Goal: Task Accomplishment & Management: Manage account settings

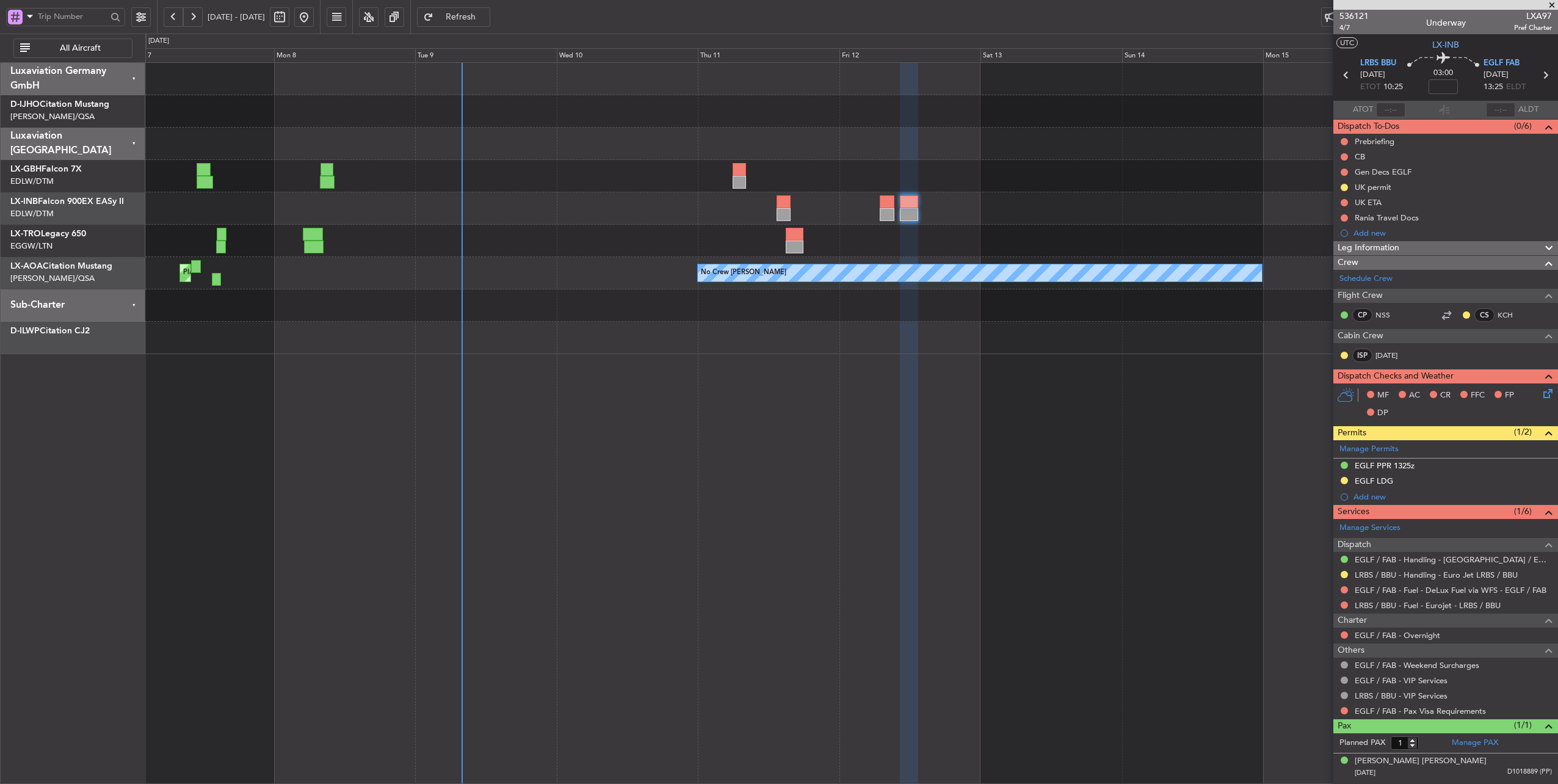
click at [546, 190] on div "Planned Maint Nurnberg Planned Maint [GEOGRAPHIC_DATA] ([GEOGRAPHIC_DATA])" at bounding box center [851, 176] width 1413 height 32
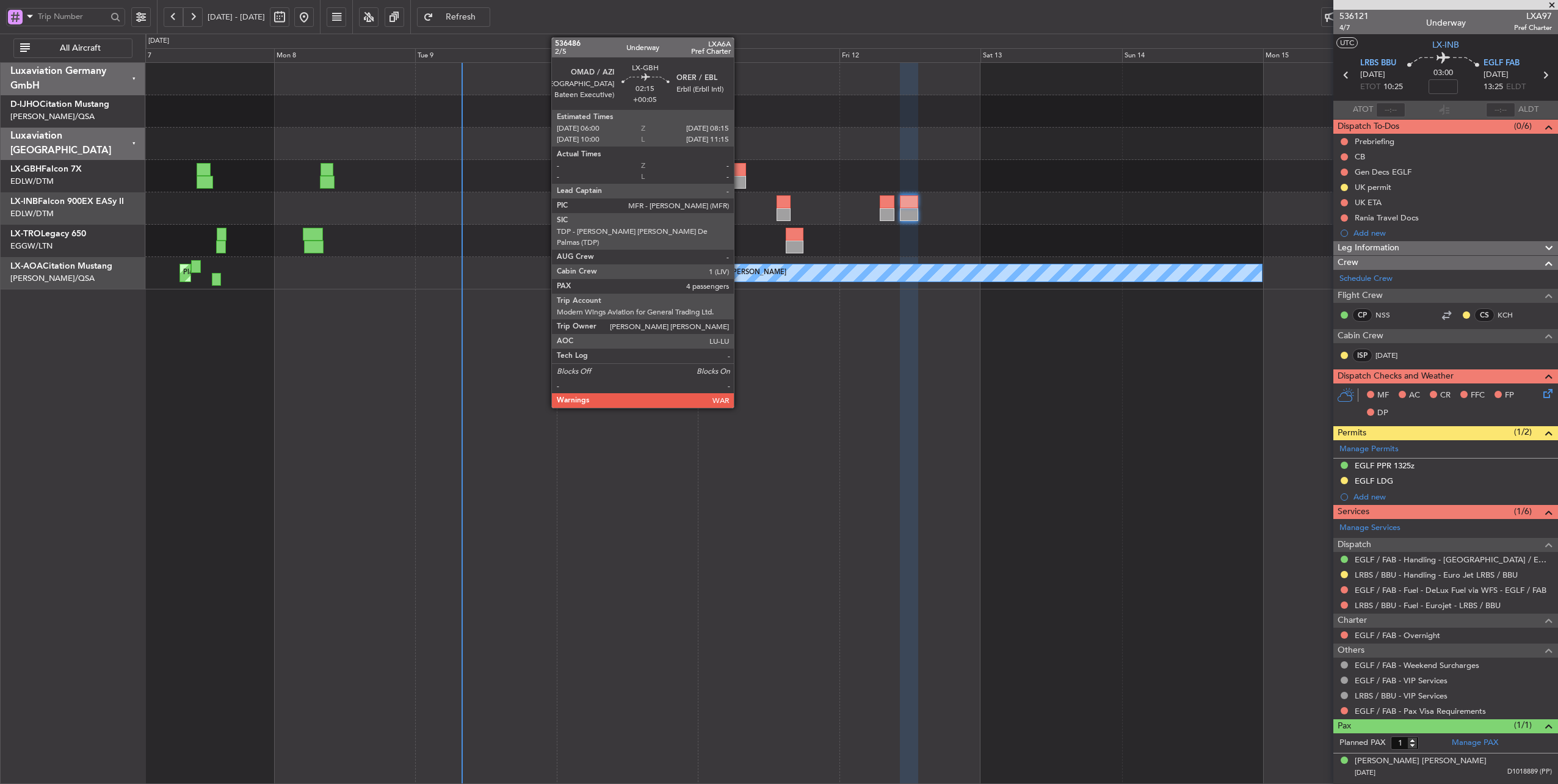
click at [740, 170] on div at bounding box center [740, 169] width 14 height 13
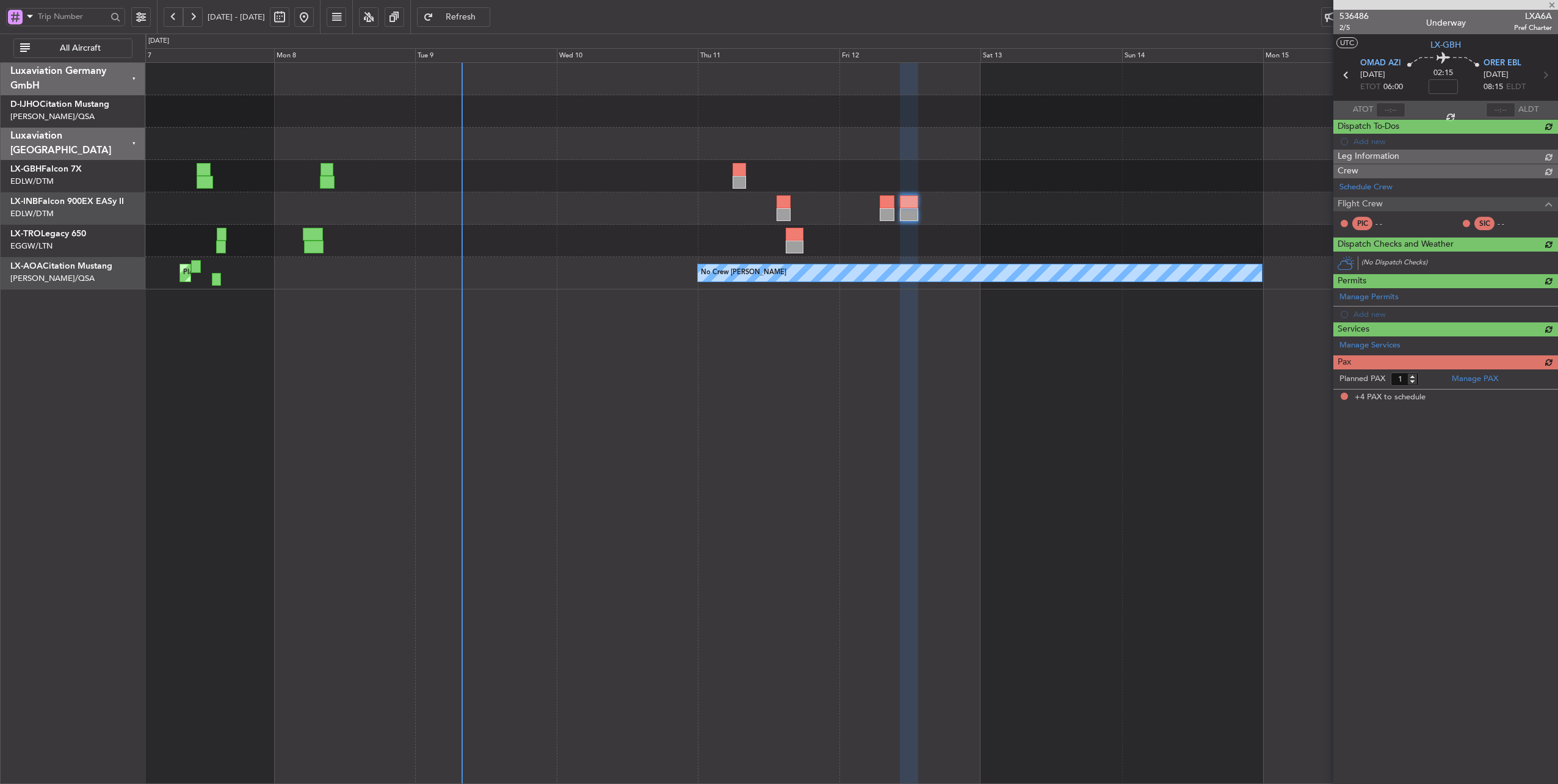
type input "+00:05"
type input "4"
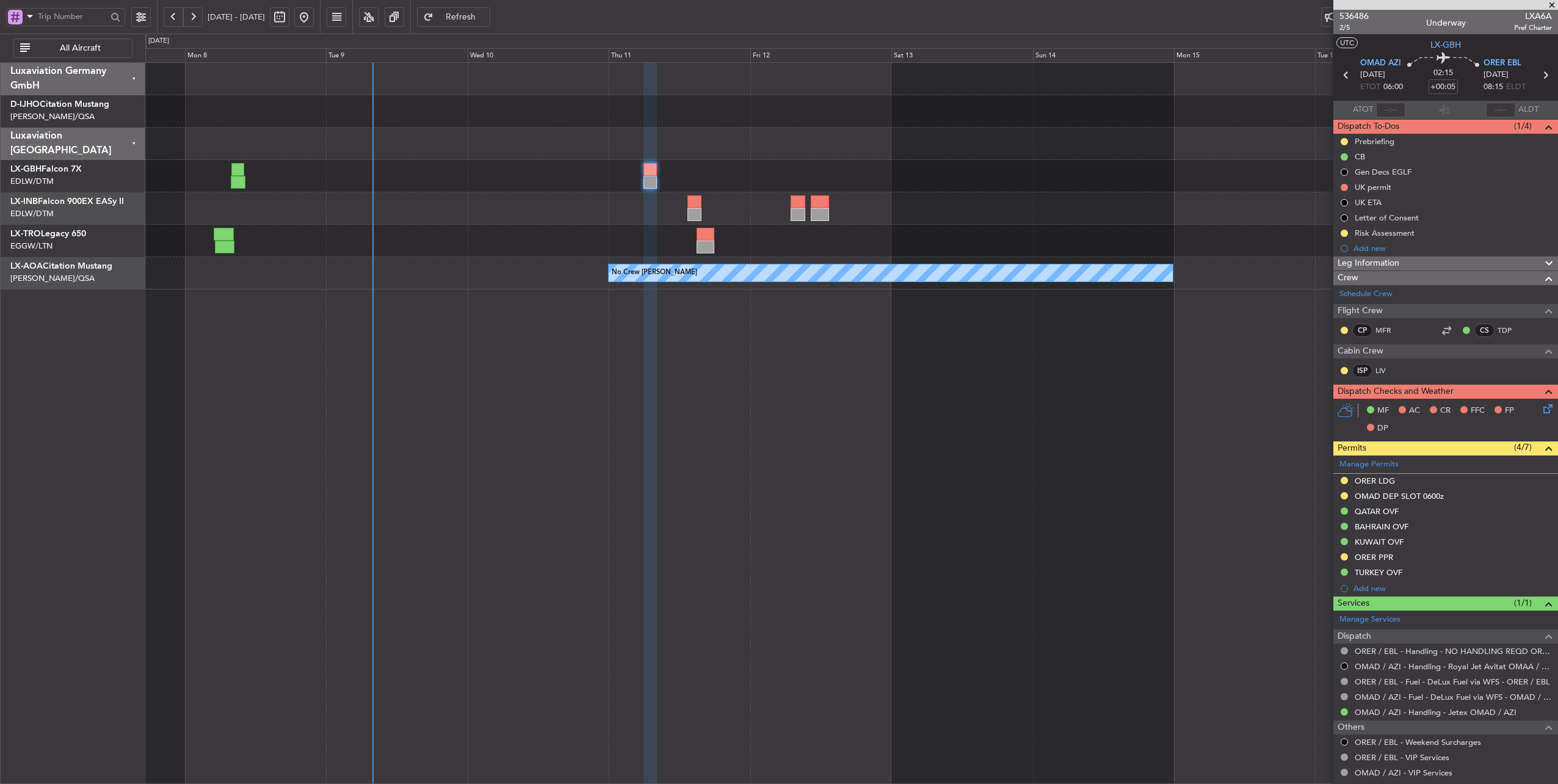
click at [513, 163] on div "Planned Maint Nurnberg Planned Maint [GEOGRAPHIC_DATA] ([GEOGRAPHIC_DATA]) No C…" at bounding box center [851, 176] width 1413 height 226
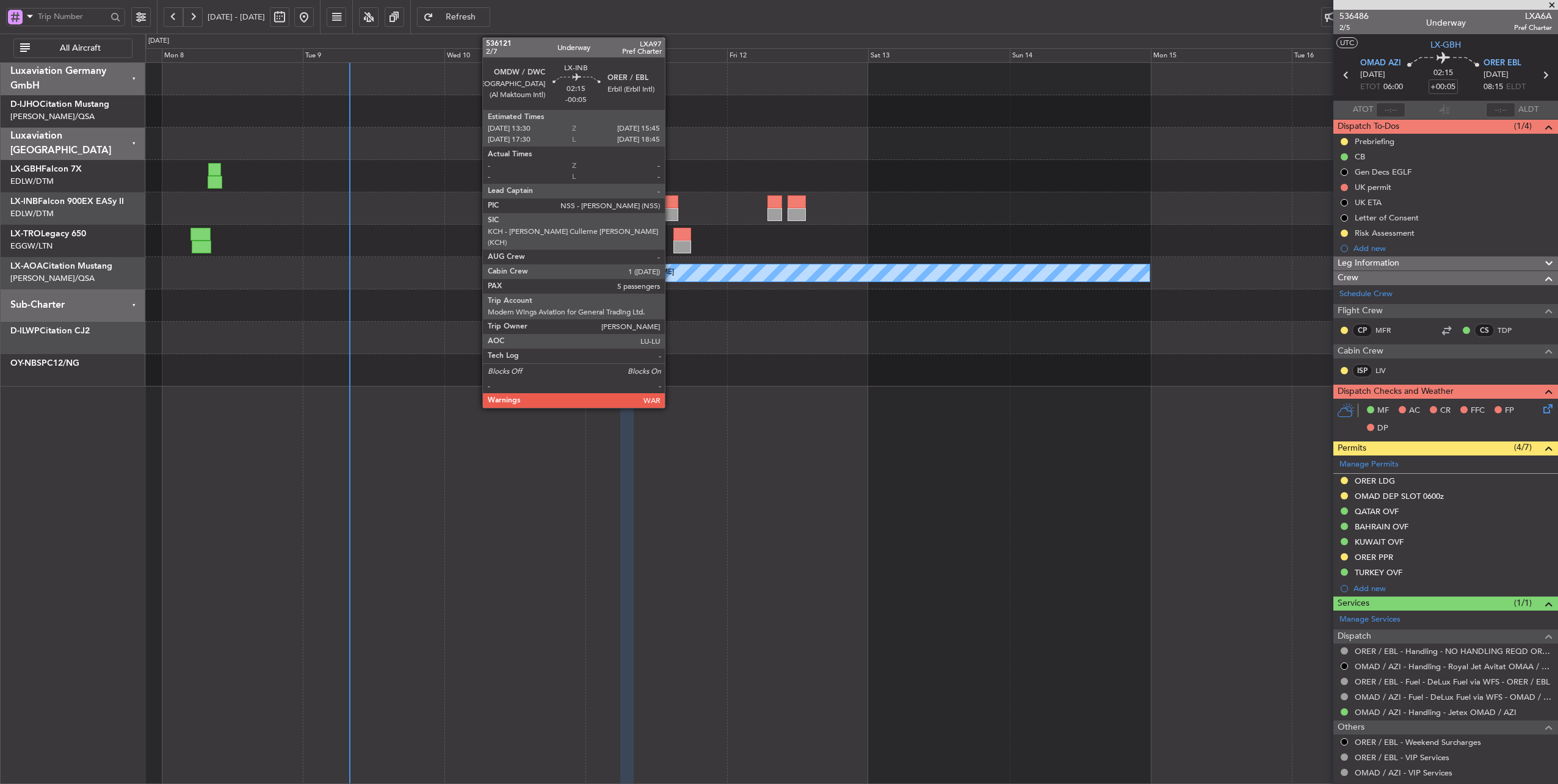
click at [671, 202] on div at bounding box center [671, 202] width 14 height 13
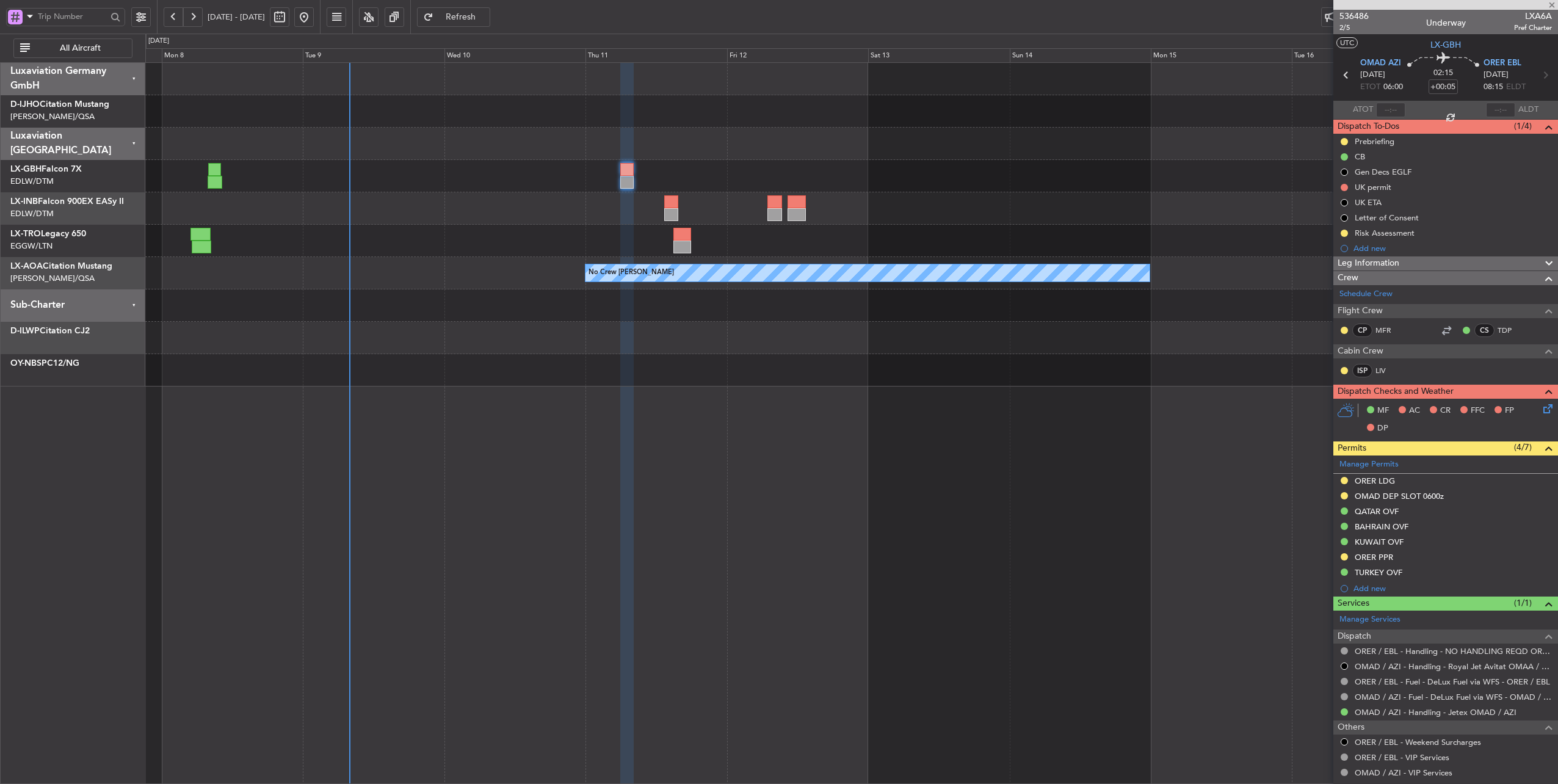
type input "-00:05"
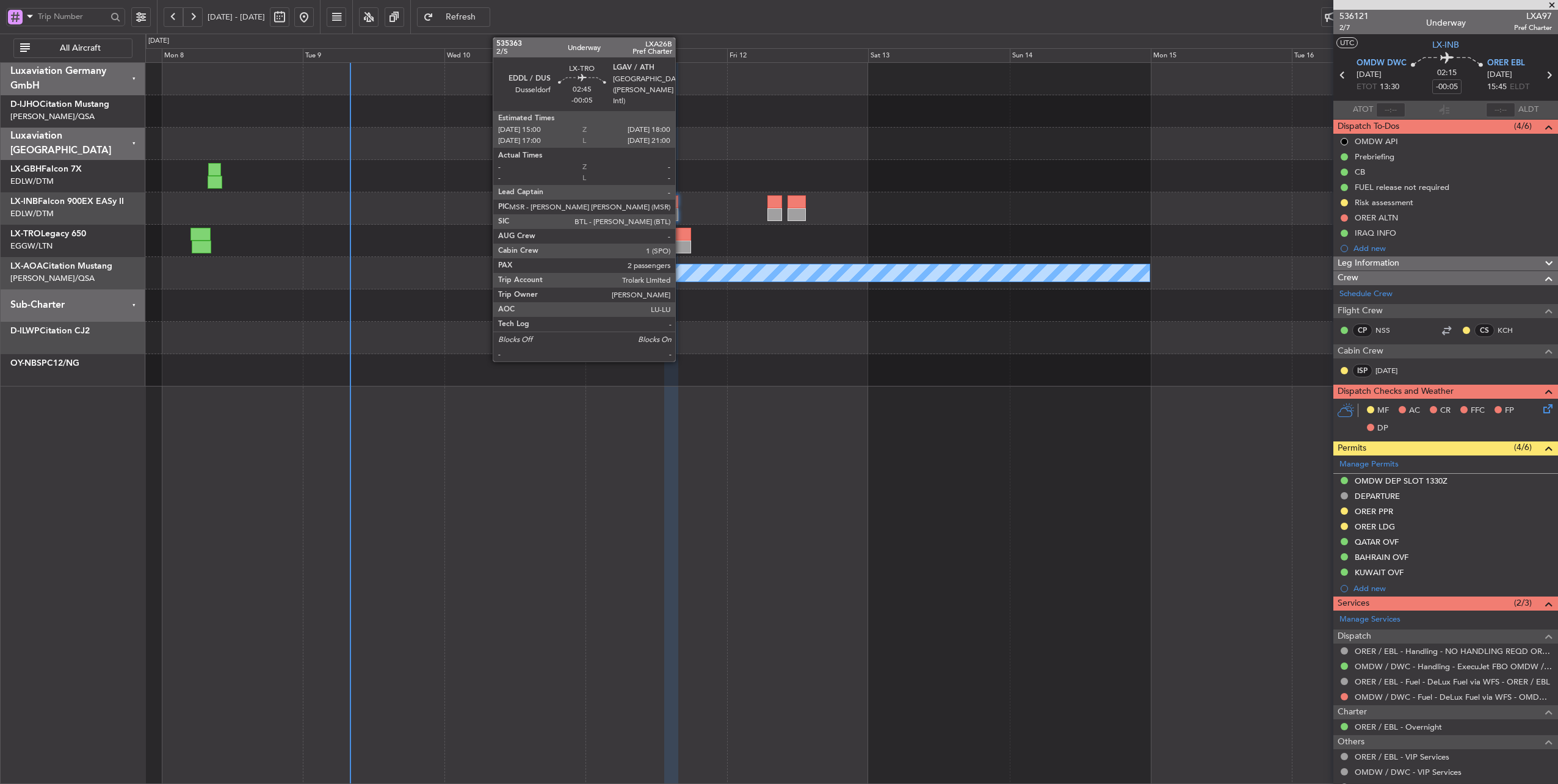
click at [681, 235] on div at bounding box center [683, 234] width 18 height 13
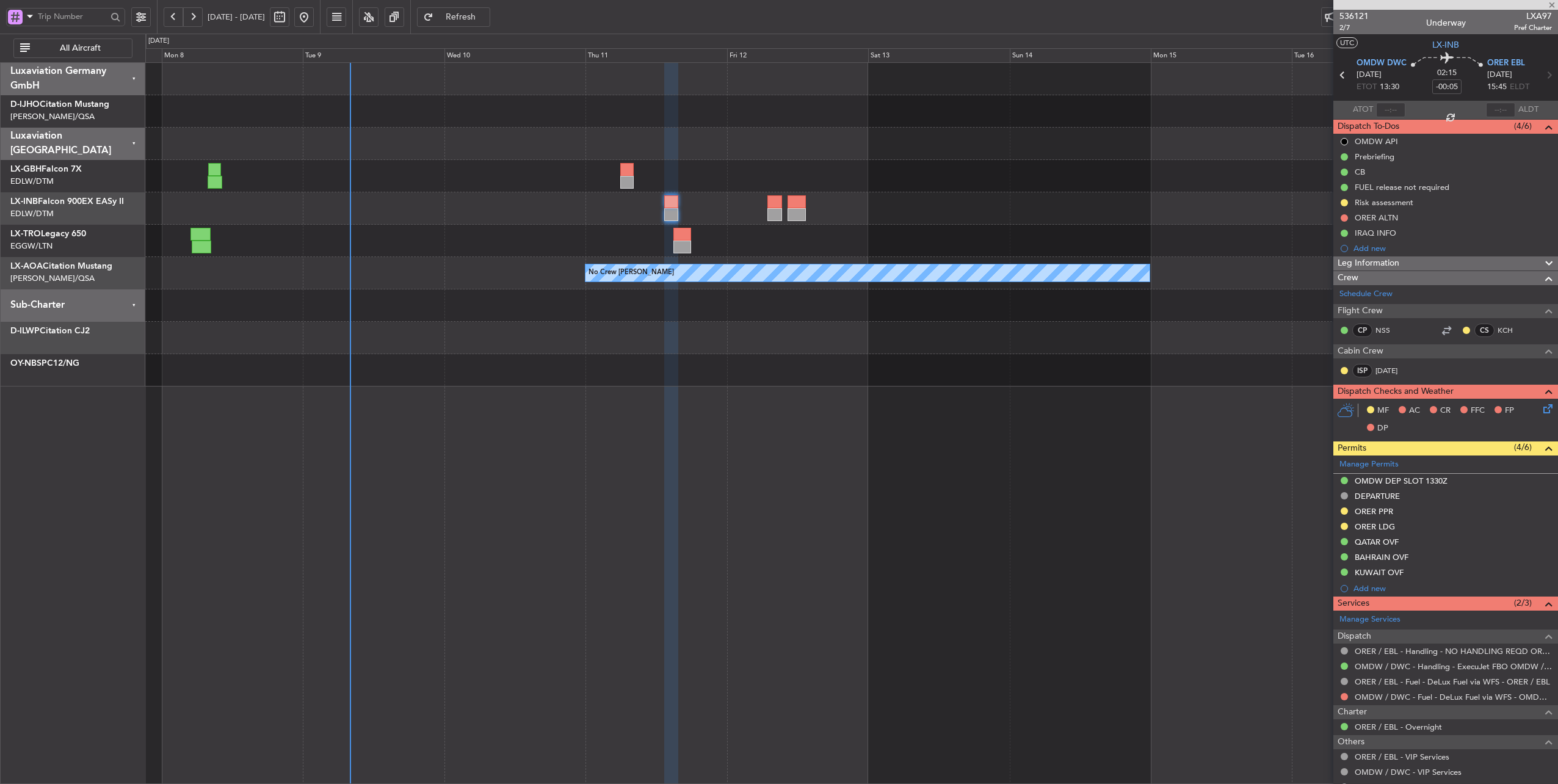
type input "2"
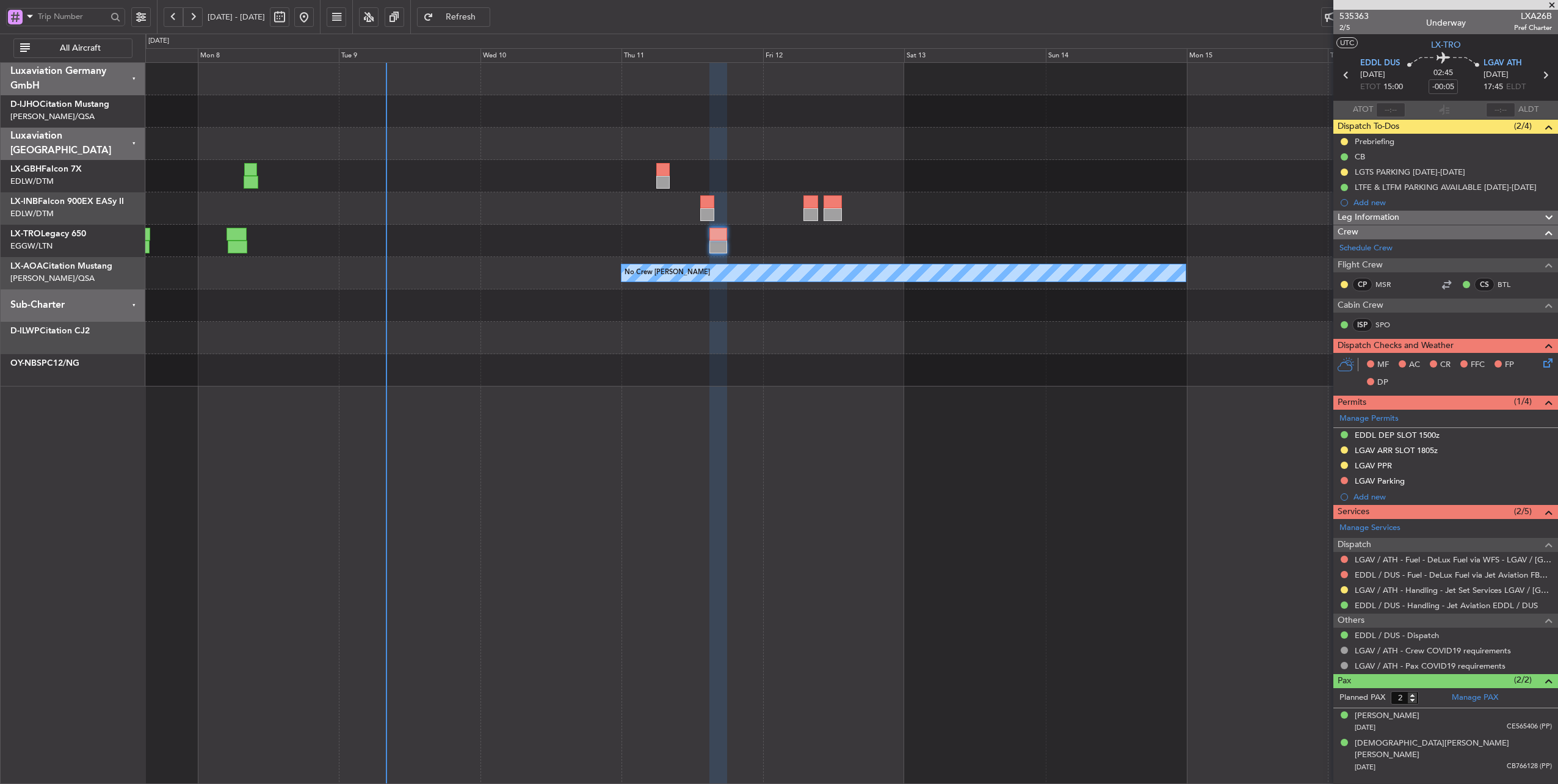
click at [586, 240] on div at bounding box center [851, 241] width 1413 height 32
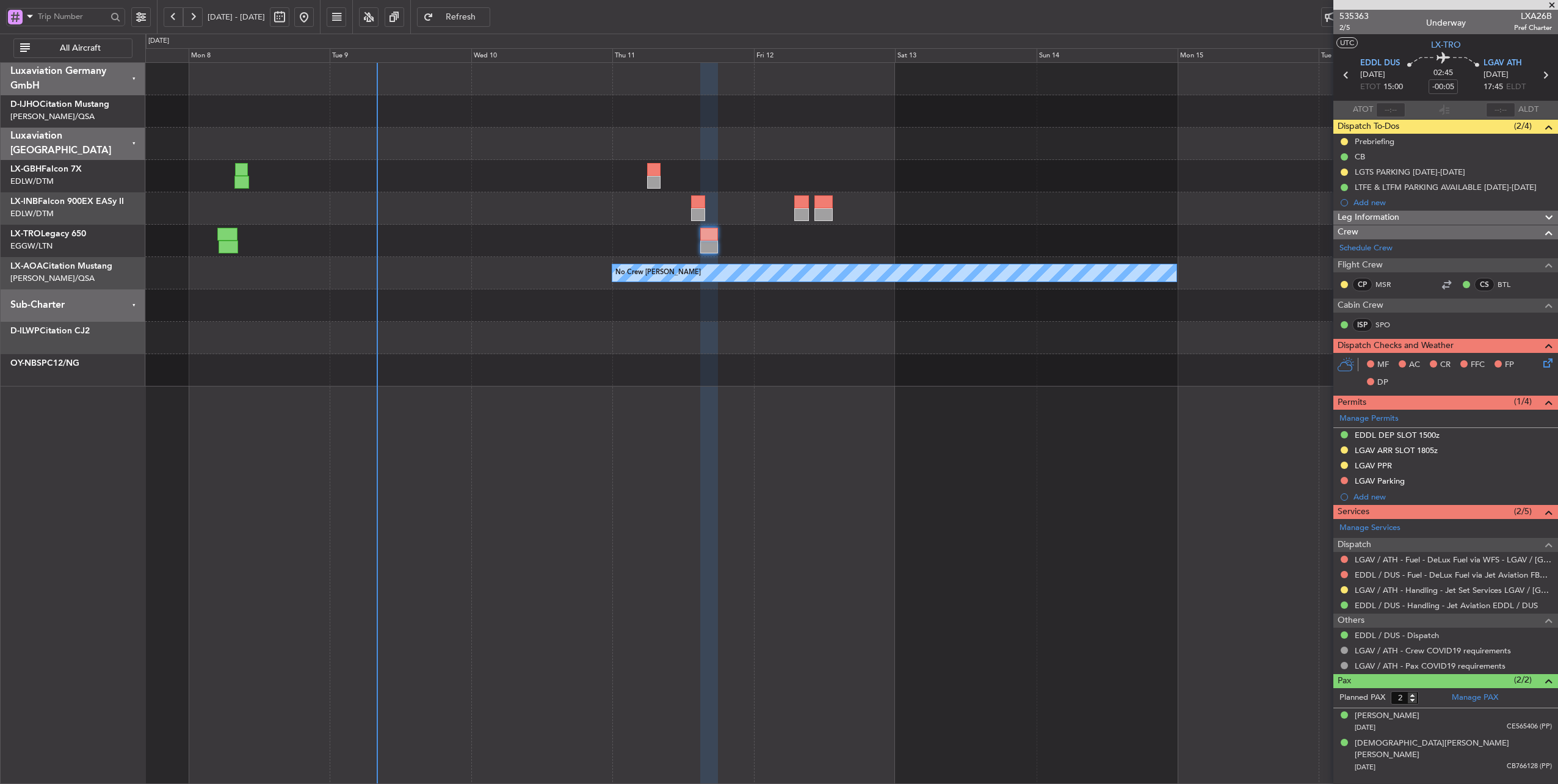
click at [561, 238] on div at bounding box center [851, 241] width 1413 height 32
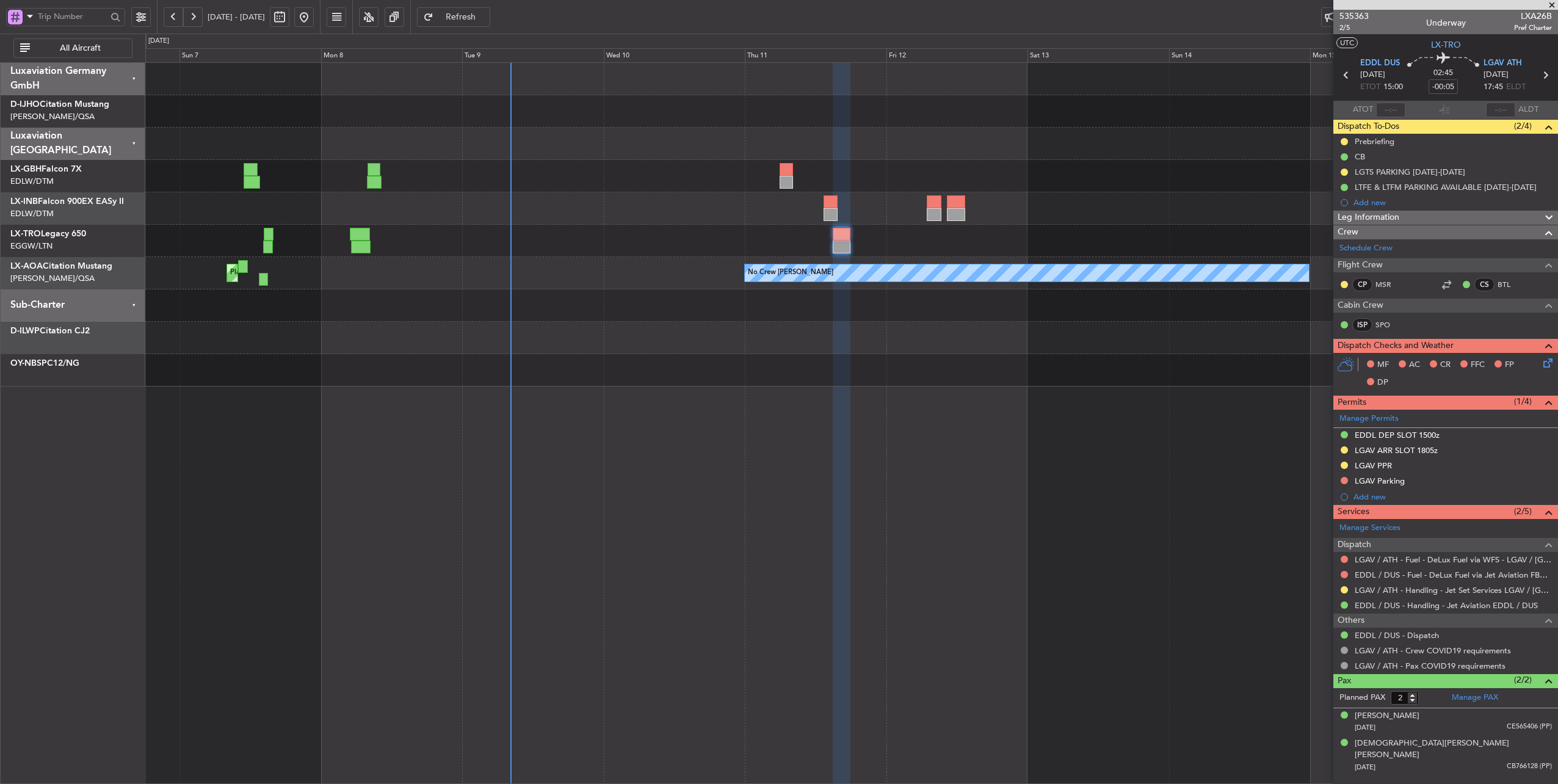
click at [586, 236] on div "Planned Maint Nurnberg Planned Maint [GEOGRAPHIC_DATA] ([GEOGRAPHIC_DATA]) No C…" at bounding box center [851, 225] width 1413 height 324
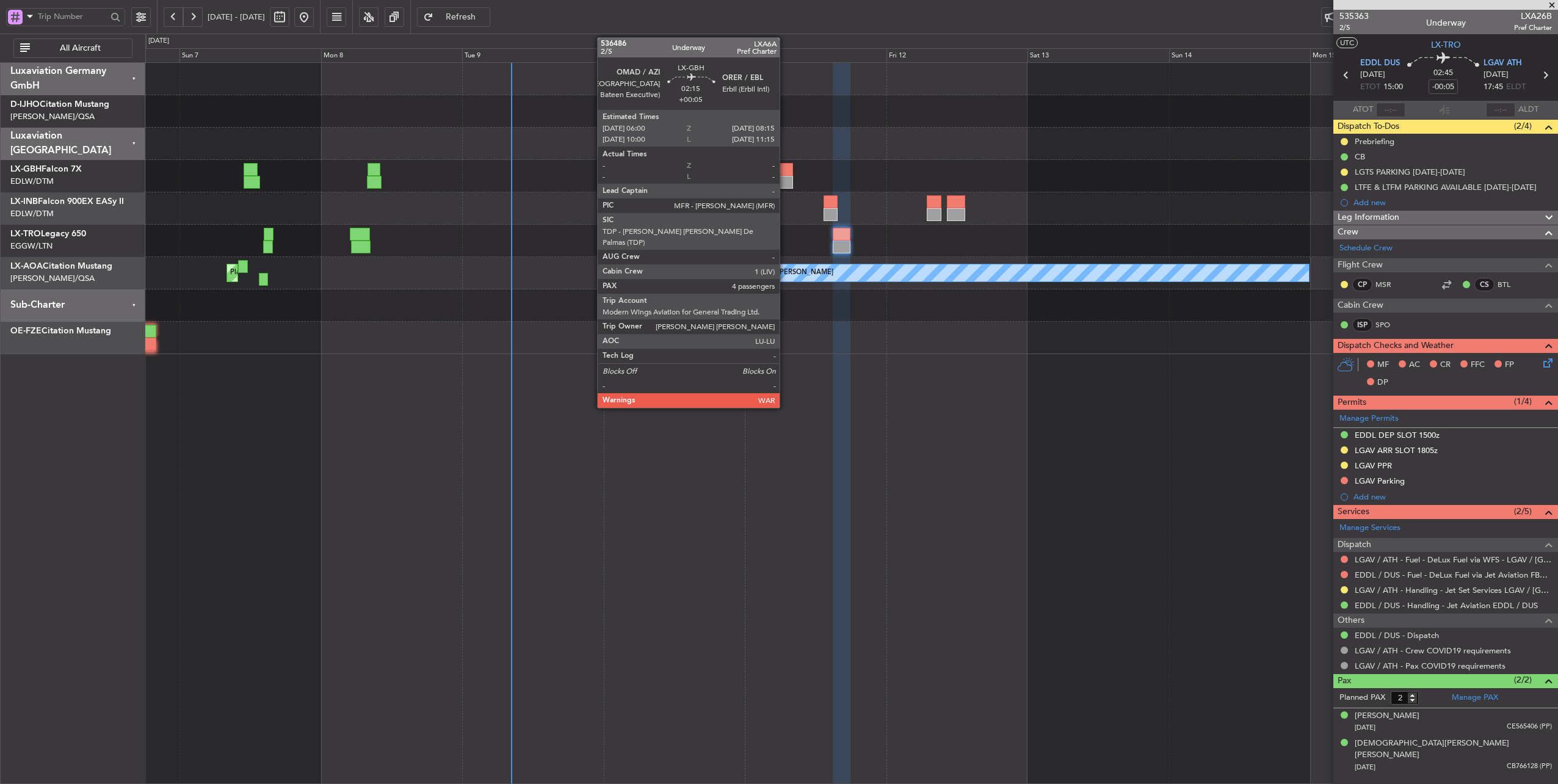
click at [786, 167] on div at bounding box center [787, 169] width 14 height 13
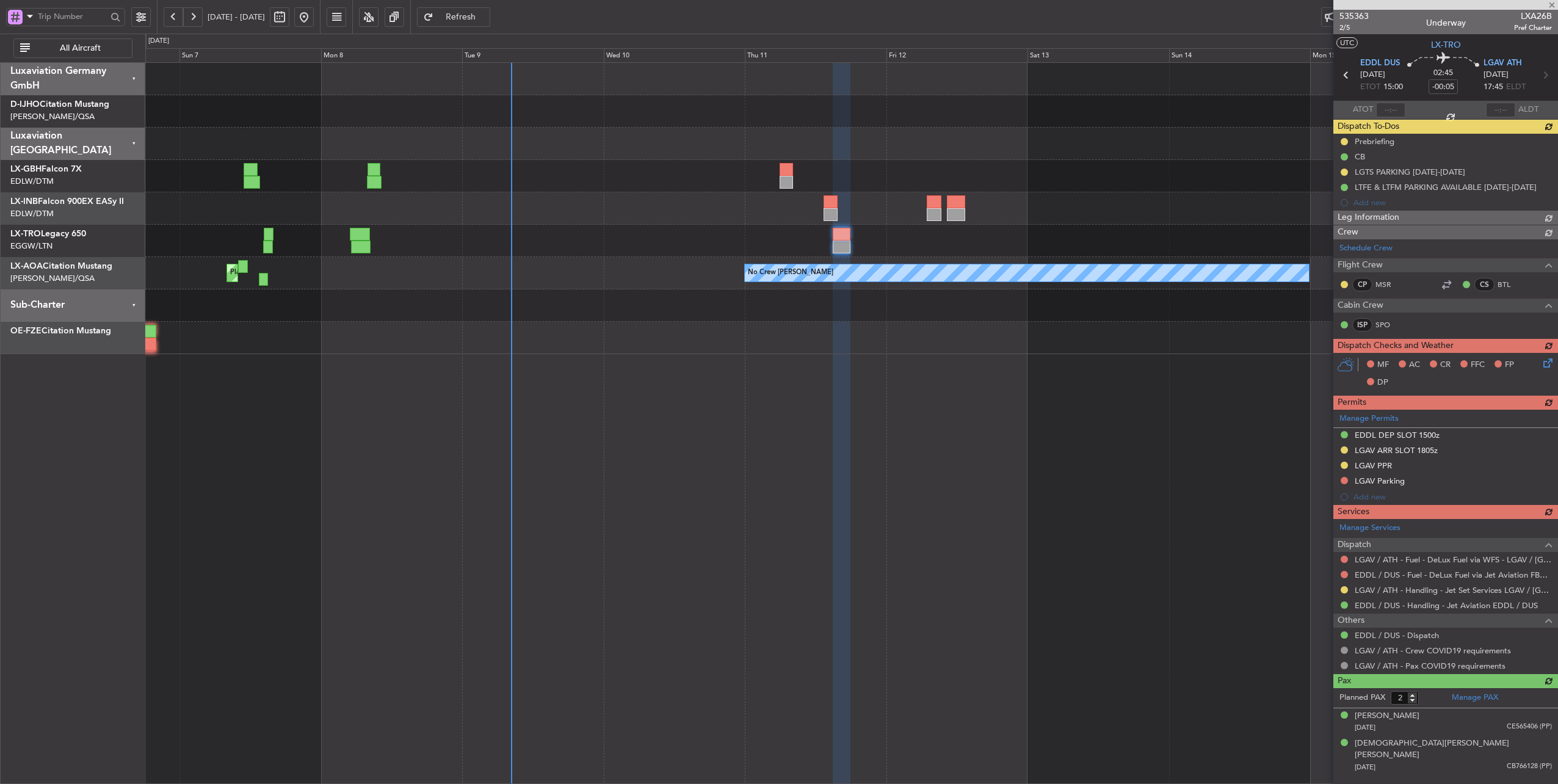
type input "+00:05"
type input "4"
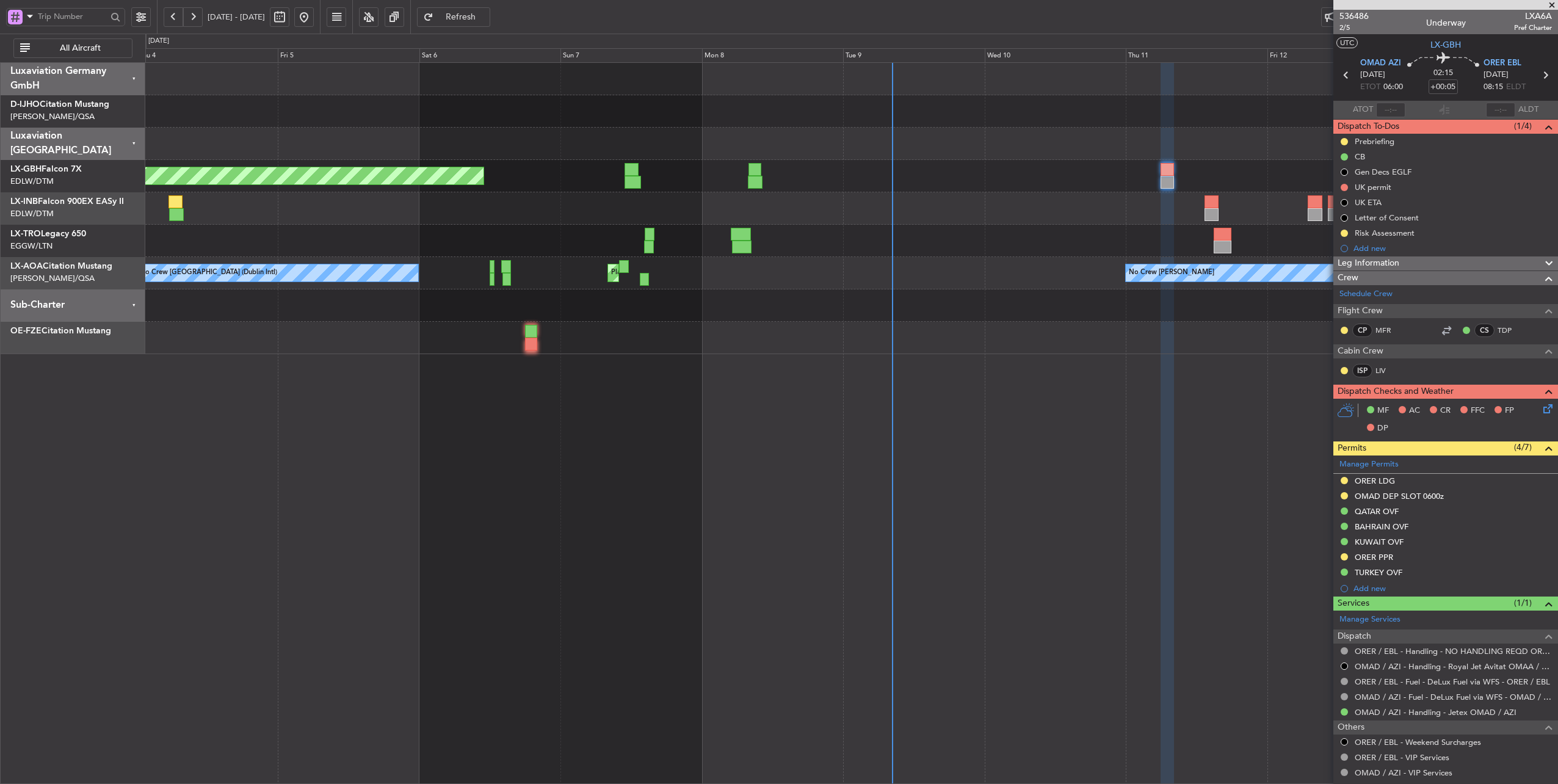
click at [817, 212] on div "Unplanned Maint [GEOGRAPHIC_DATA] (Al Maktoum Intl)" at bounding box center [851, 208] width 1413 height 32
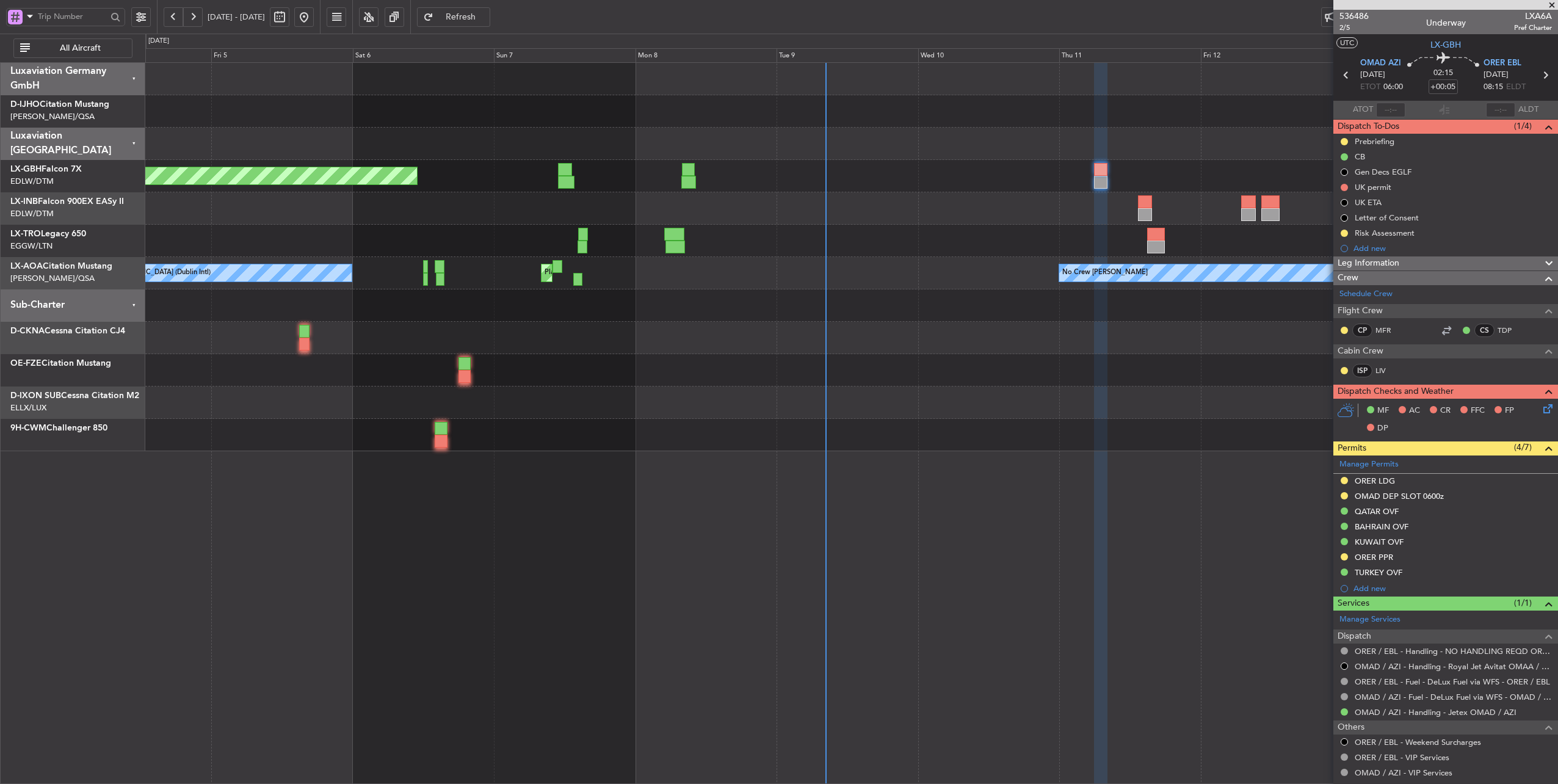
click at [662, 208] on div "Unplanned Maint [GEOGRAPHIC_DATA] (Al Maktoum Intl)" at bounding box center [851, 208] width 1413 height 32
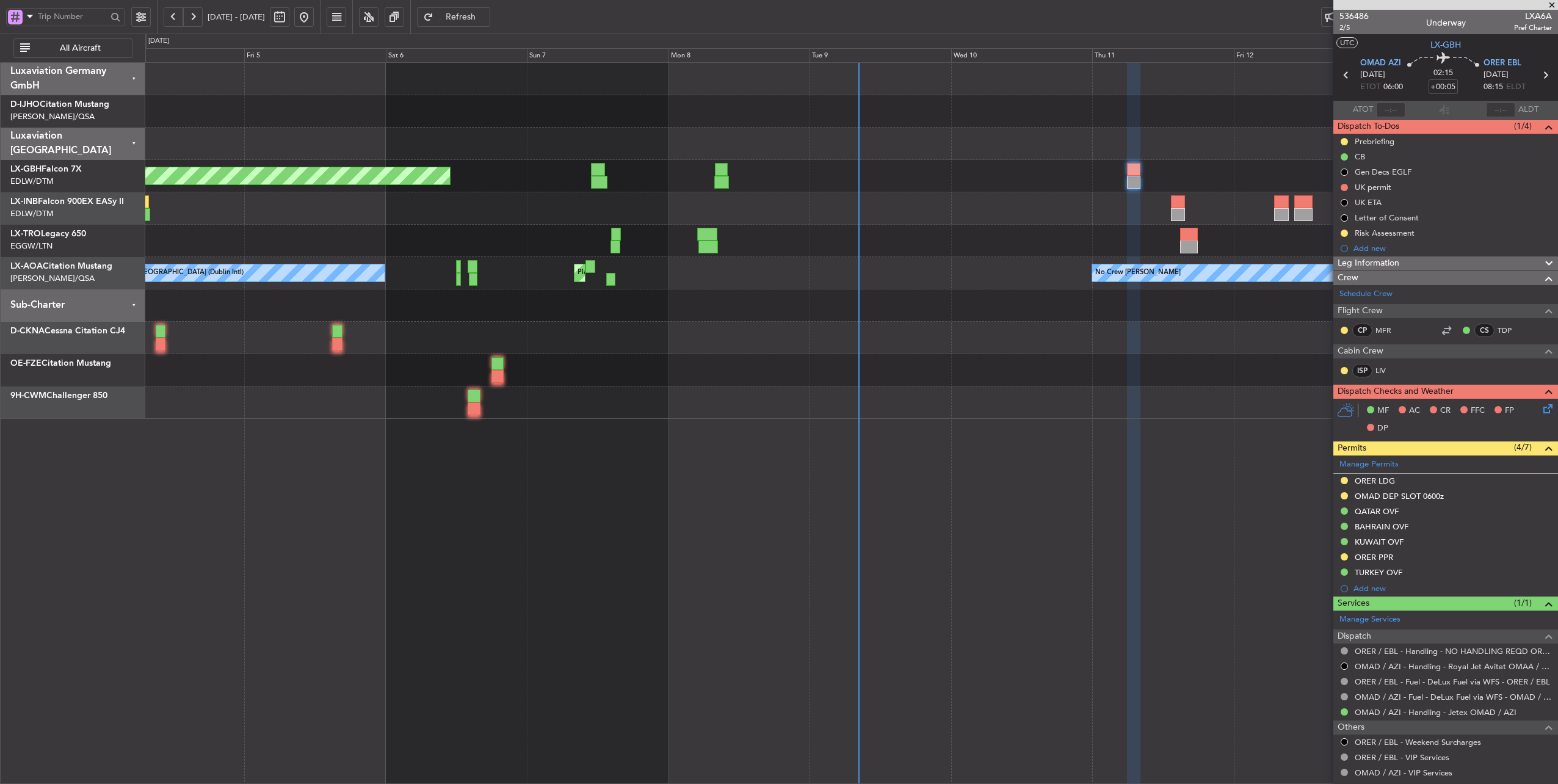
click at [699, 208] on div "Unplanned Maint [GEOGRAPHIC_DATA] (Al Maktoum Intl)" at bounding box center [851, 208] width 1413 height 32
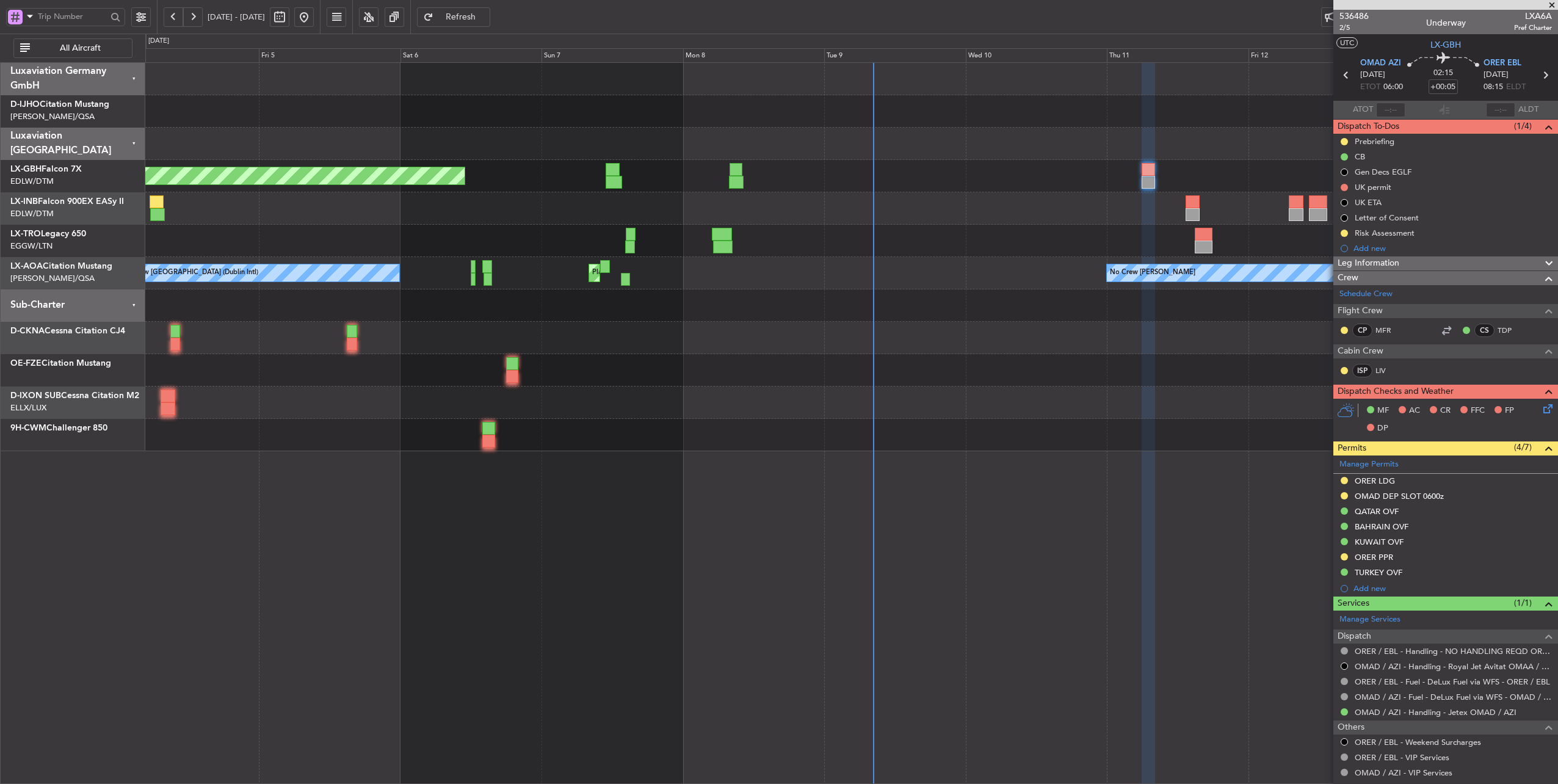
click at [714, 209] on div "Unplanned Maint [GEOGRAPHIC_DATA] (Al Maktoum Intl)" at bounding box center [851, 208] width 1413 height 32
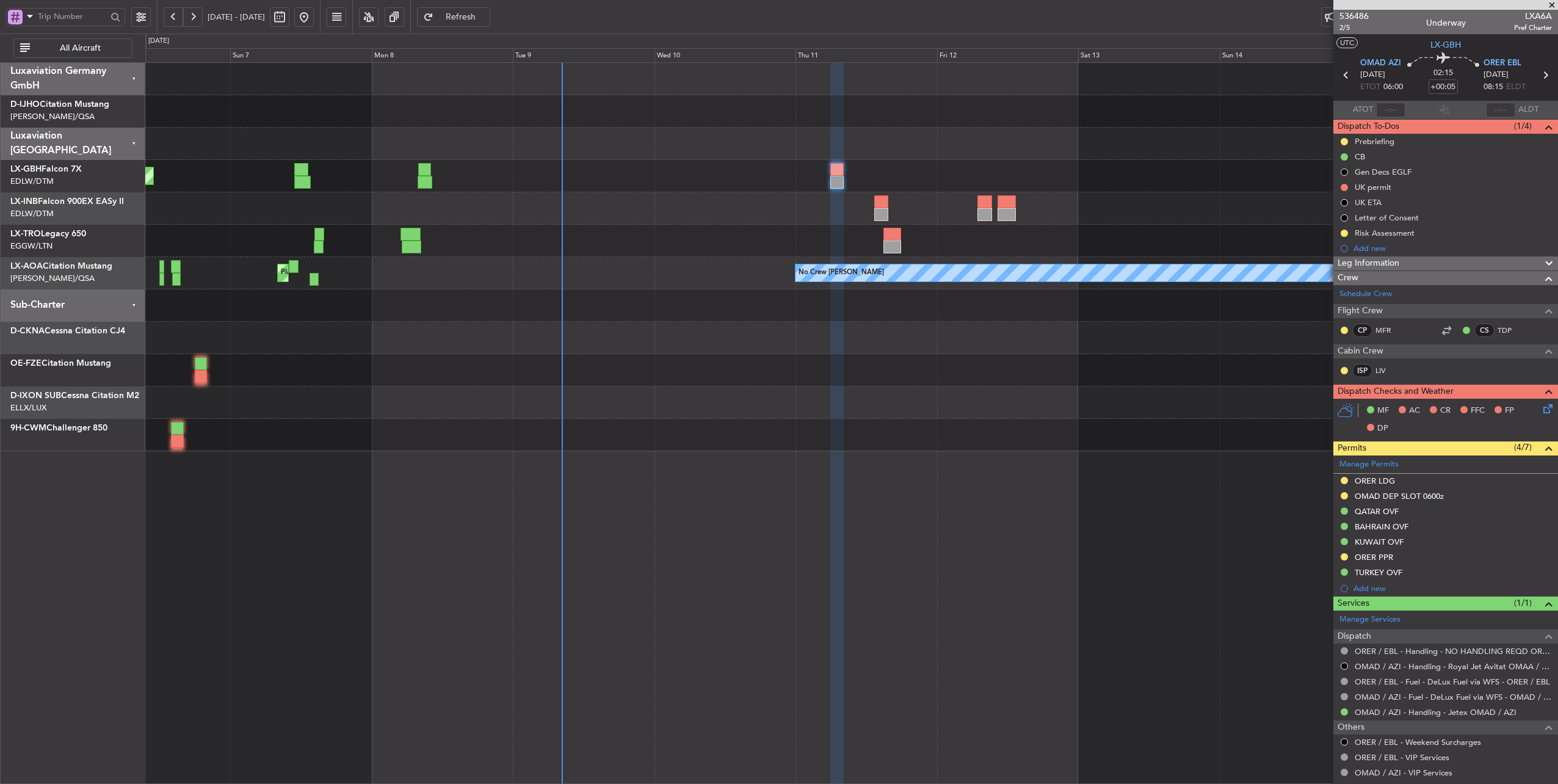
click at [697, 211] on div at bounding box center [851, 208] width 1413 height 32
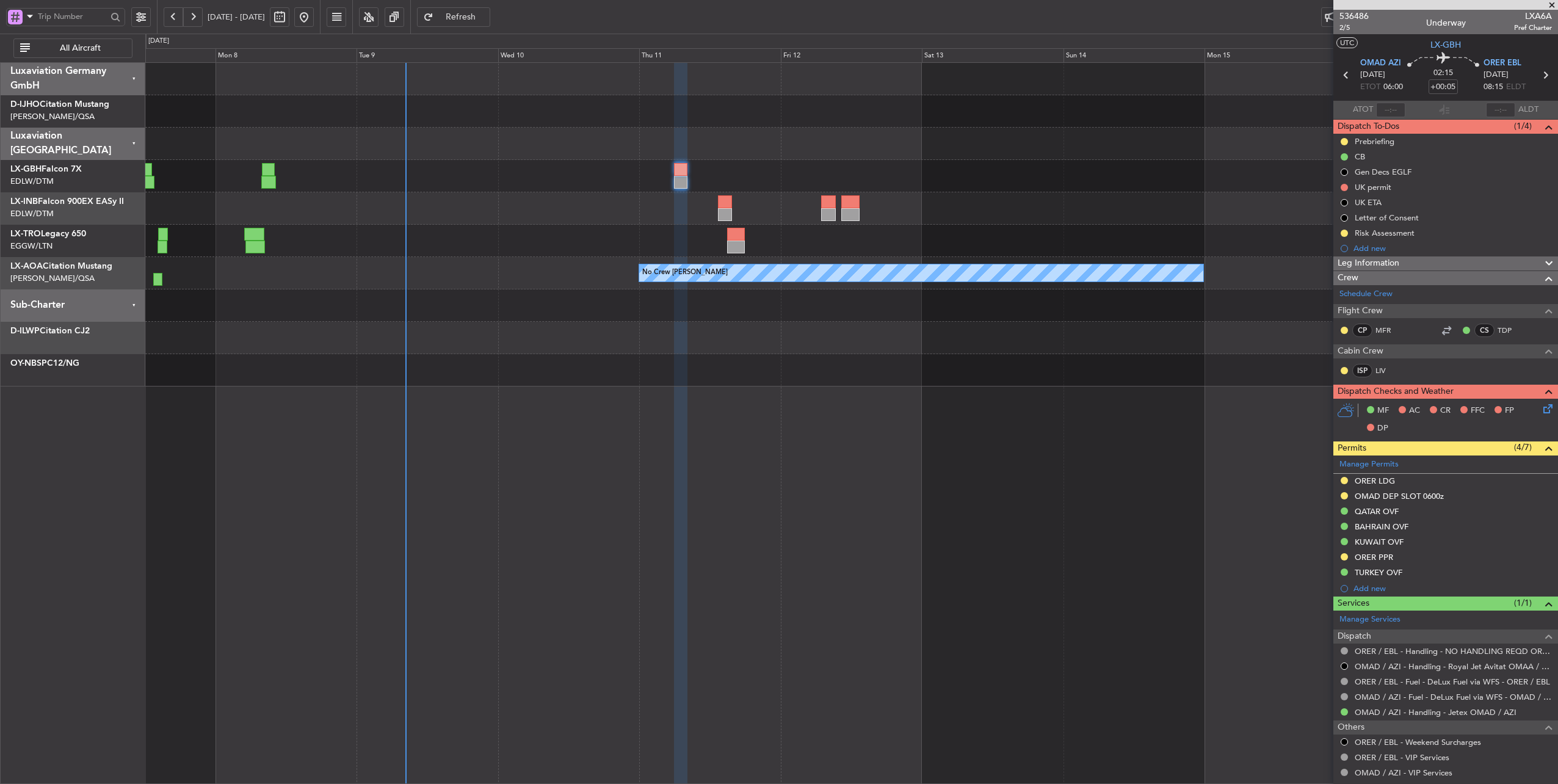
click at [769, 210] on div at bounding box center [851, 208] width 1413 height 32
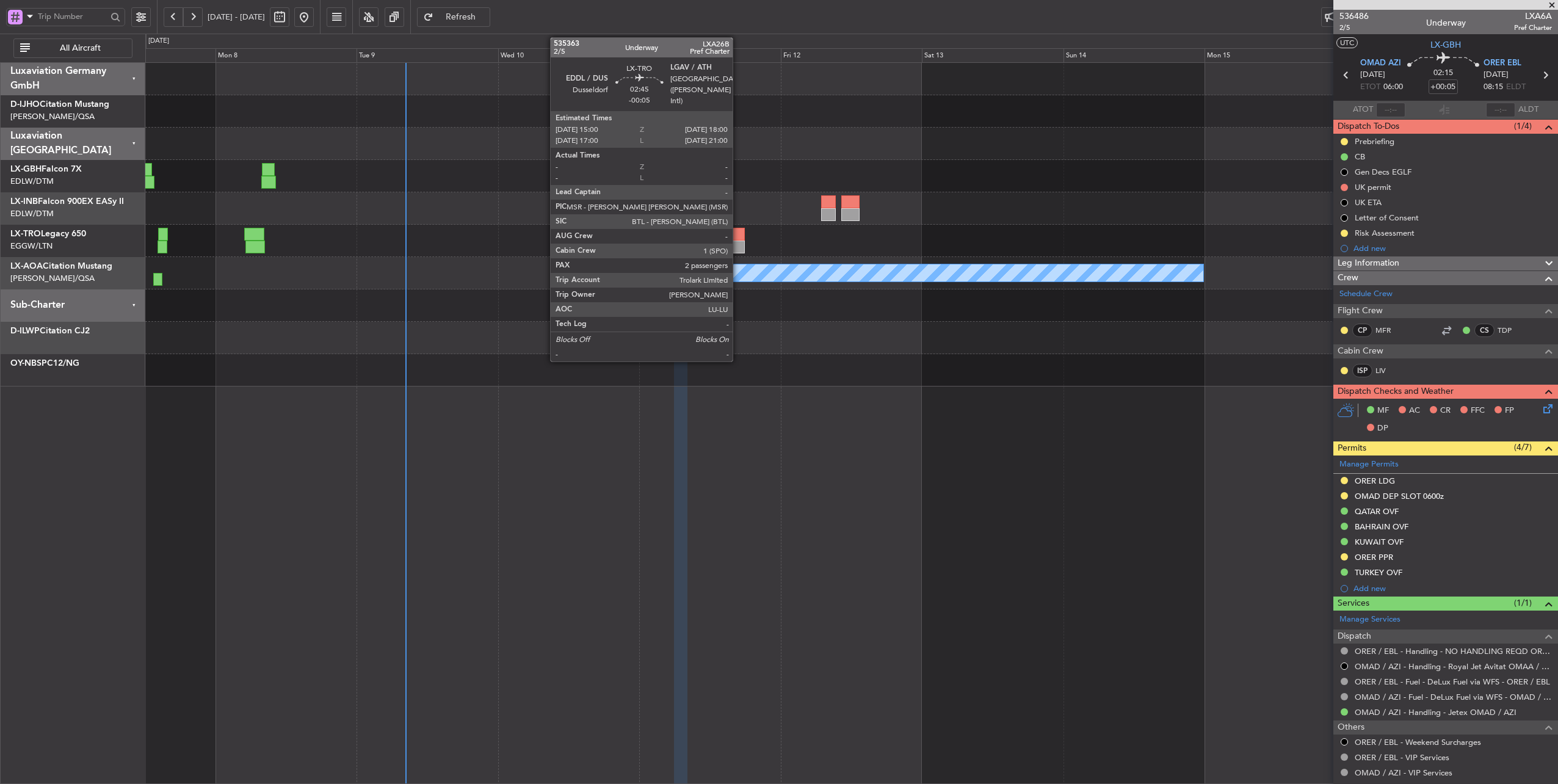
click at [739, 232] on div at bounding box center [736, 234] width 18 height 13
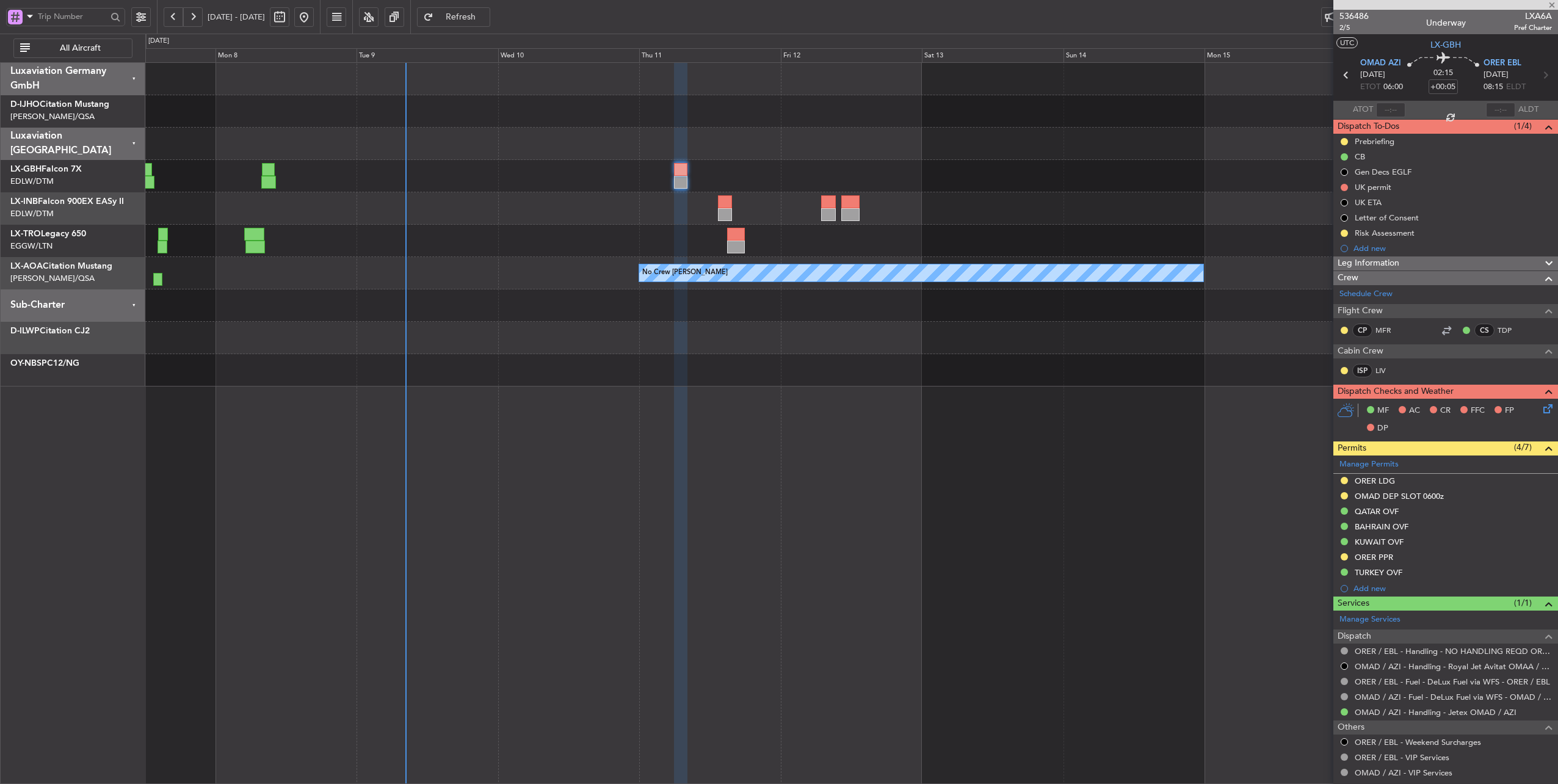
type input "-00:05"
type input "2"
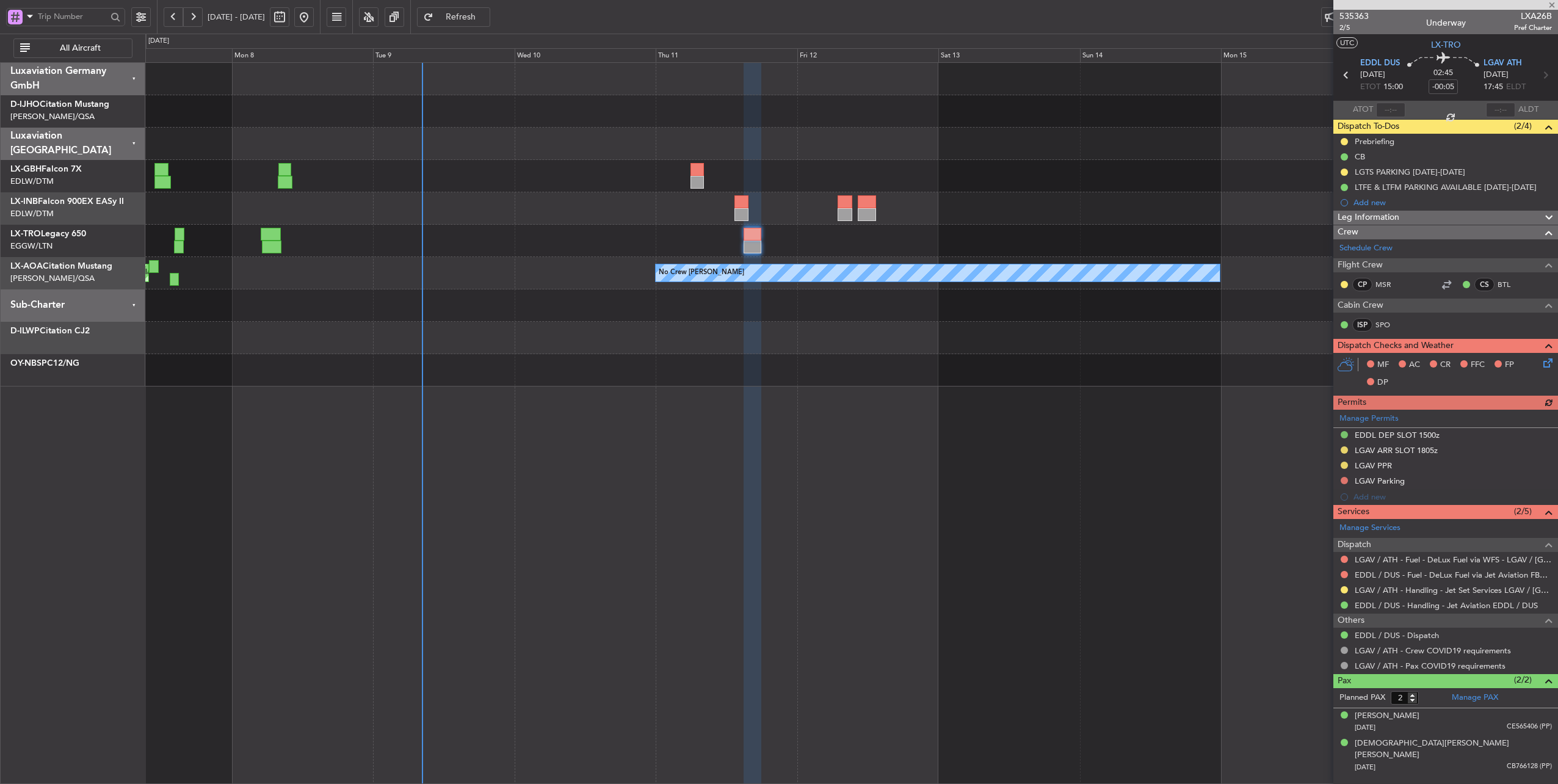
click at [575, 242] on div at bounding box center [851, 241] width 1413 height 32
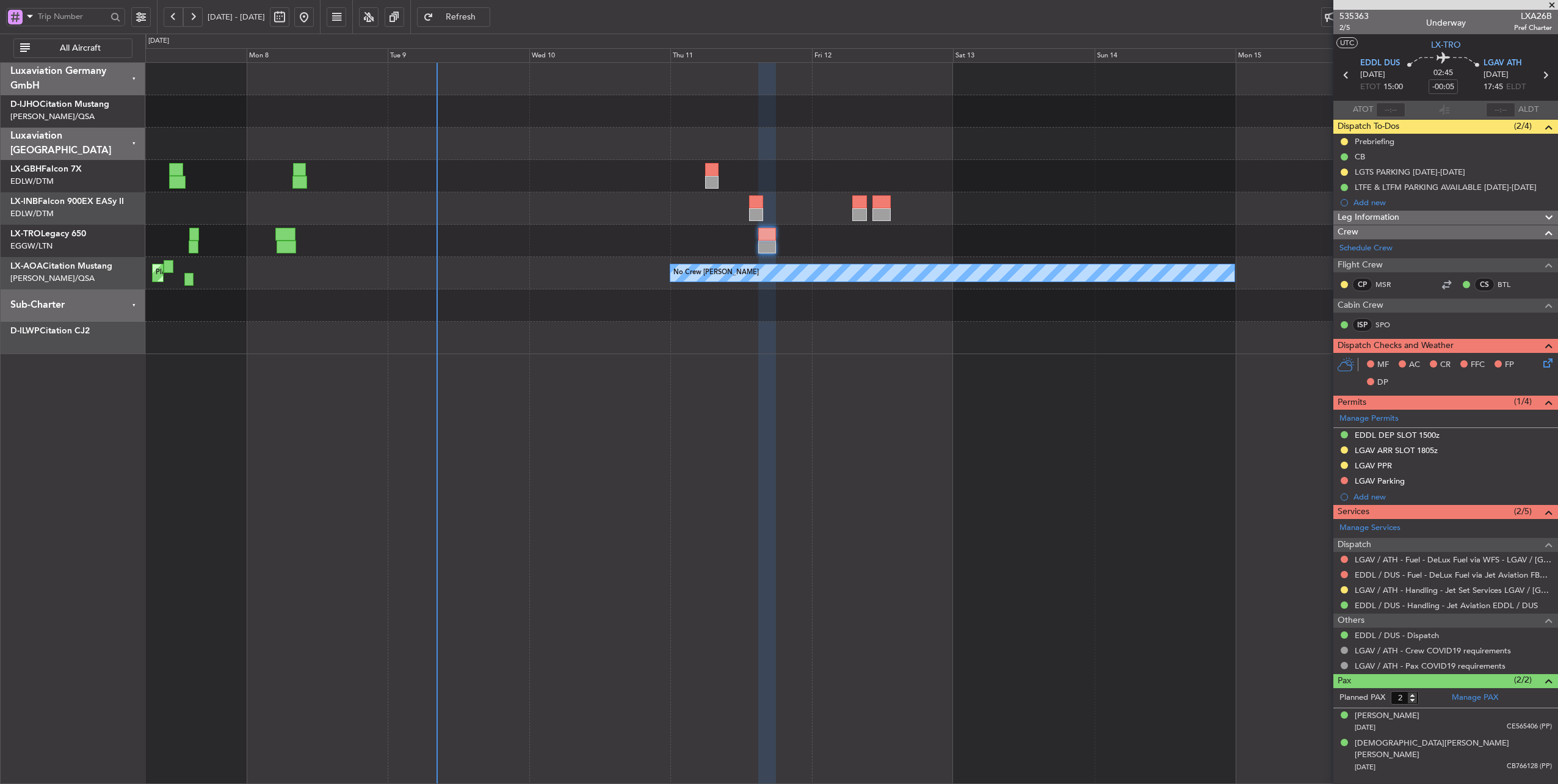
click at [592, 273] on div "No Crew [PERSON_NAME] Planned Maint [GEOGRAPHIC_DATA] ([GEOGRAPHIC_DATA]) No Cr…" at bounding box center [851, 273] width 1413 height 32
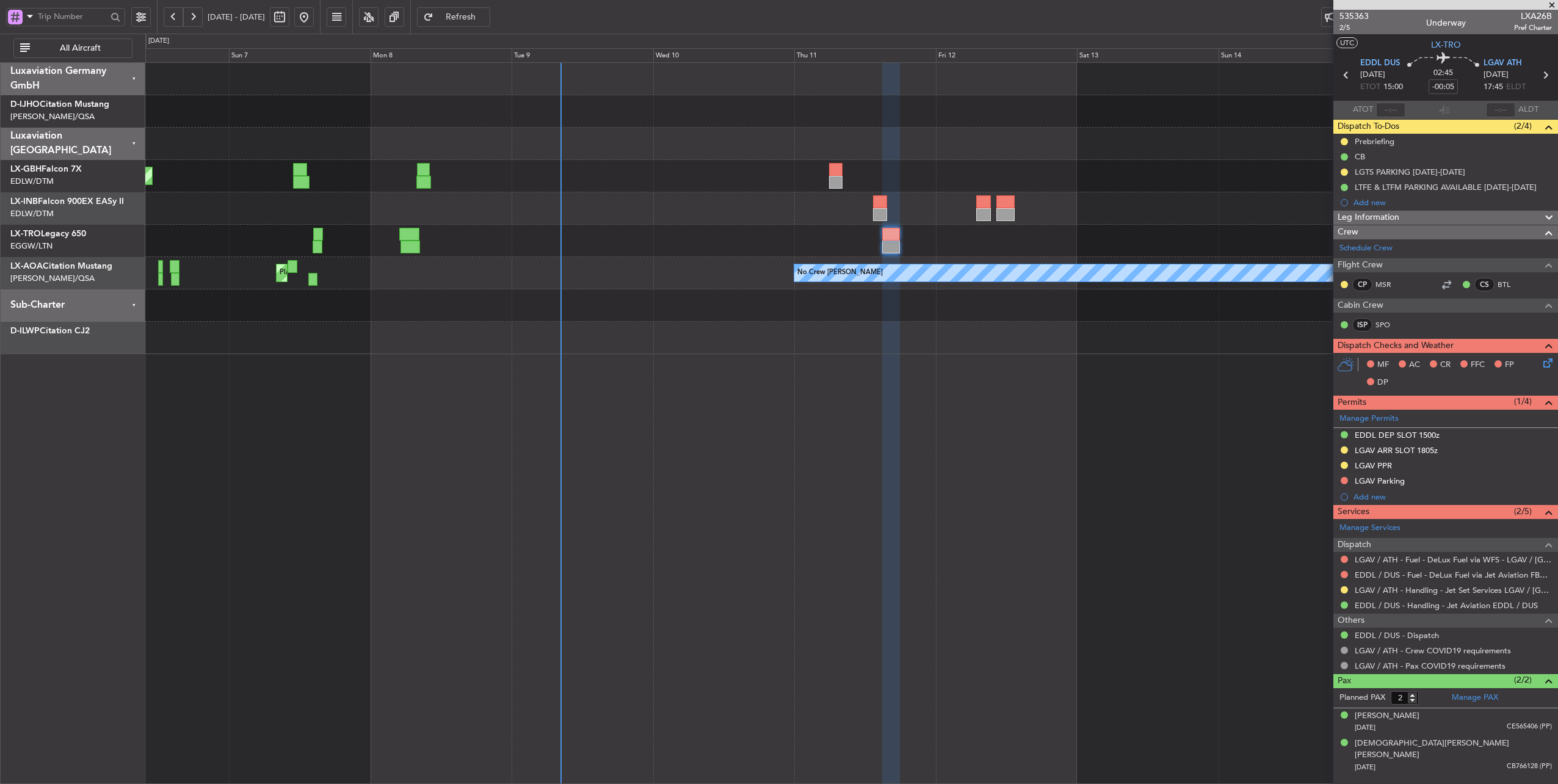
click at [445, 290] on div "Planned Maint [GEOGRAPHIC_DATA] ([GEOGRAPHIC_DATA] Intl) Planned Maint Nurnberg…" at bounding box center [851, 208] width 1413 height 291
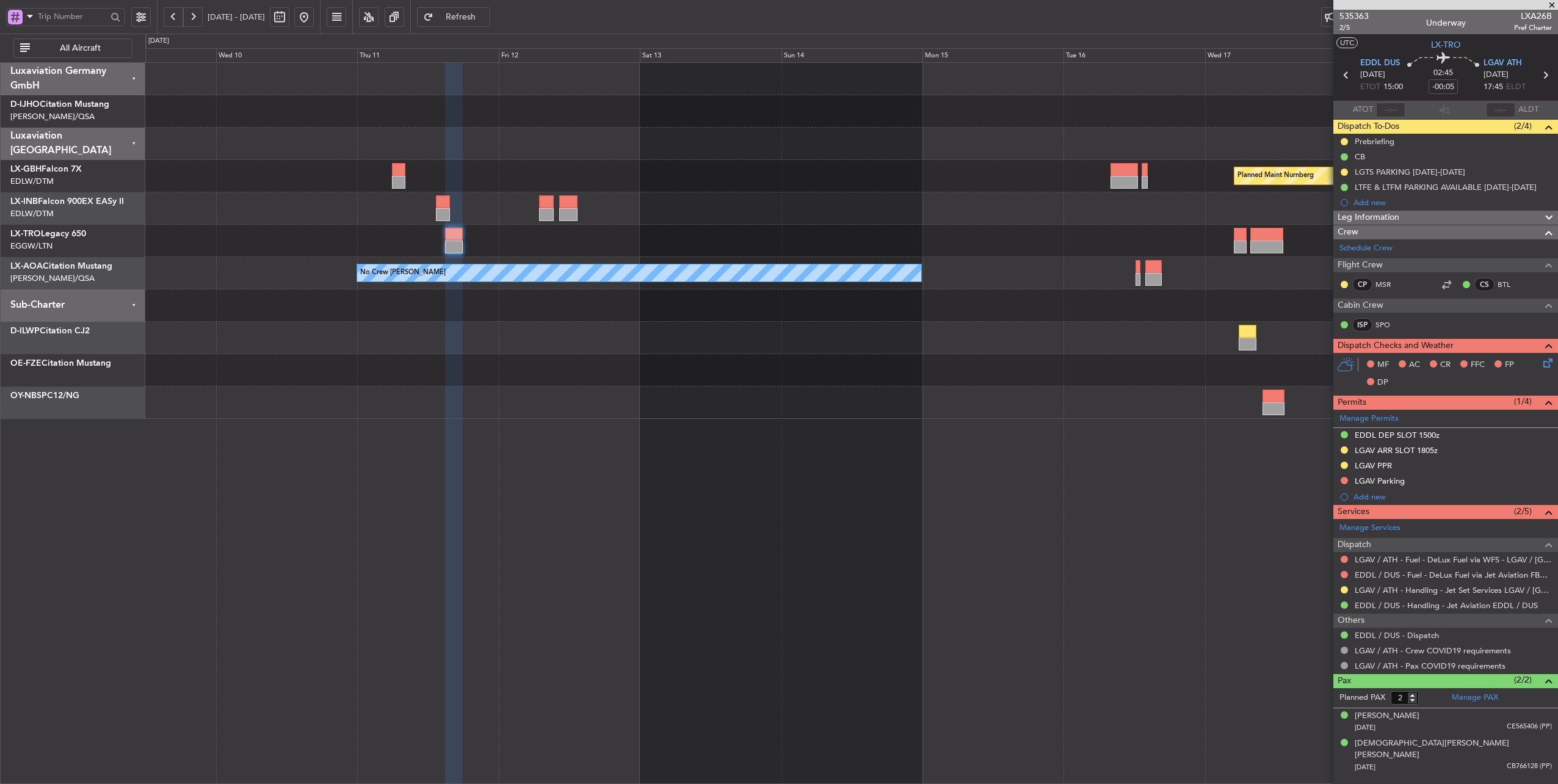
click at [1067, 245] on div at bounding box center [851, 241] width 1413 height 32
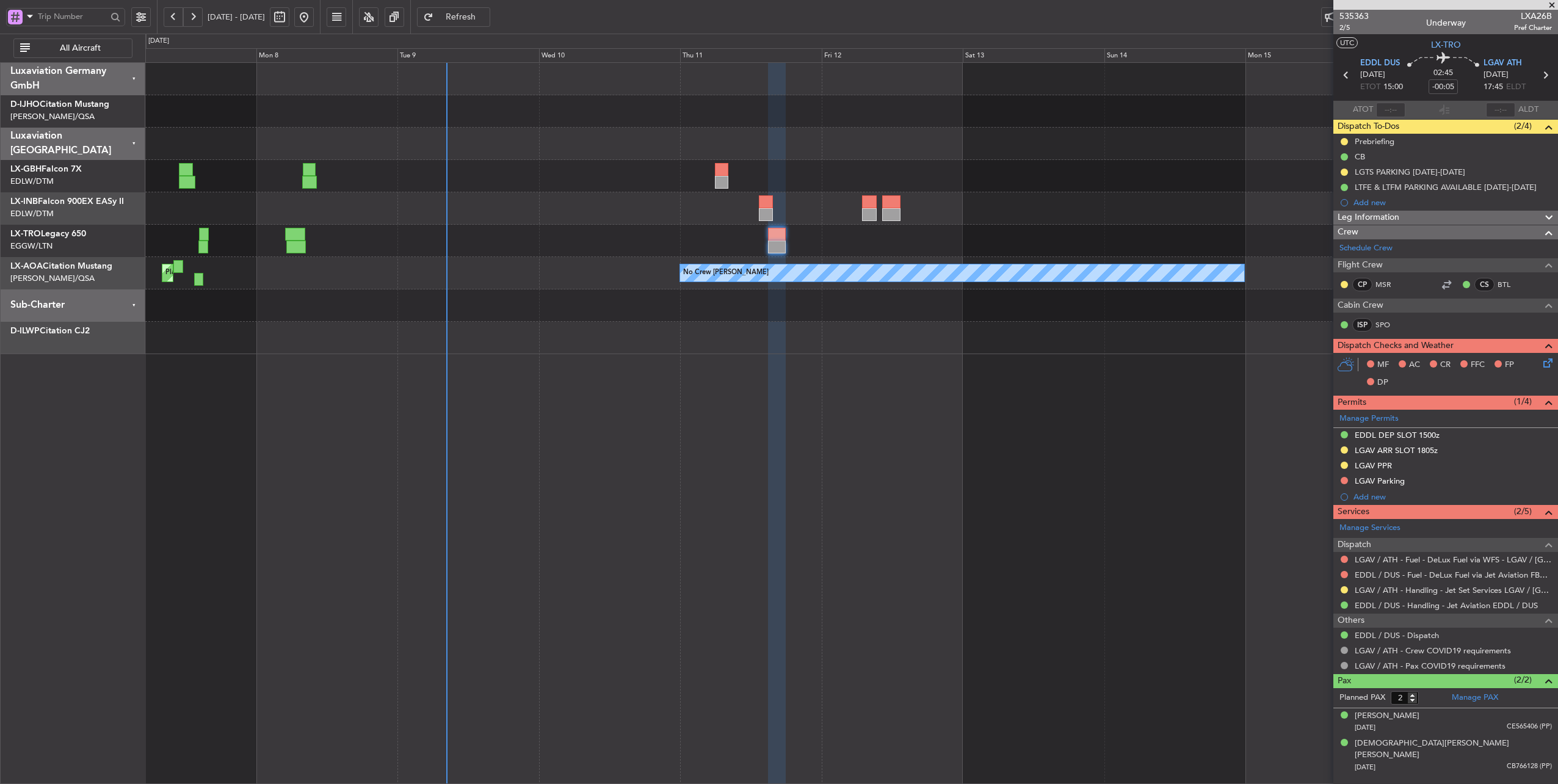
click at [528, 227] on div at bounding box center [851, 241] width 1413 height 32
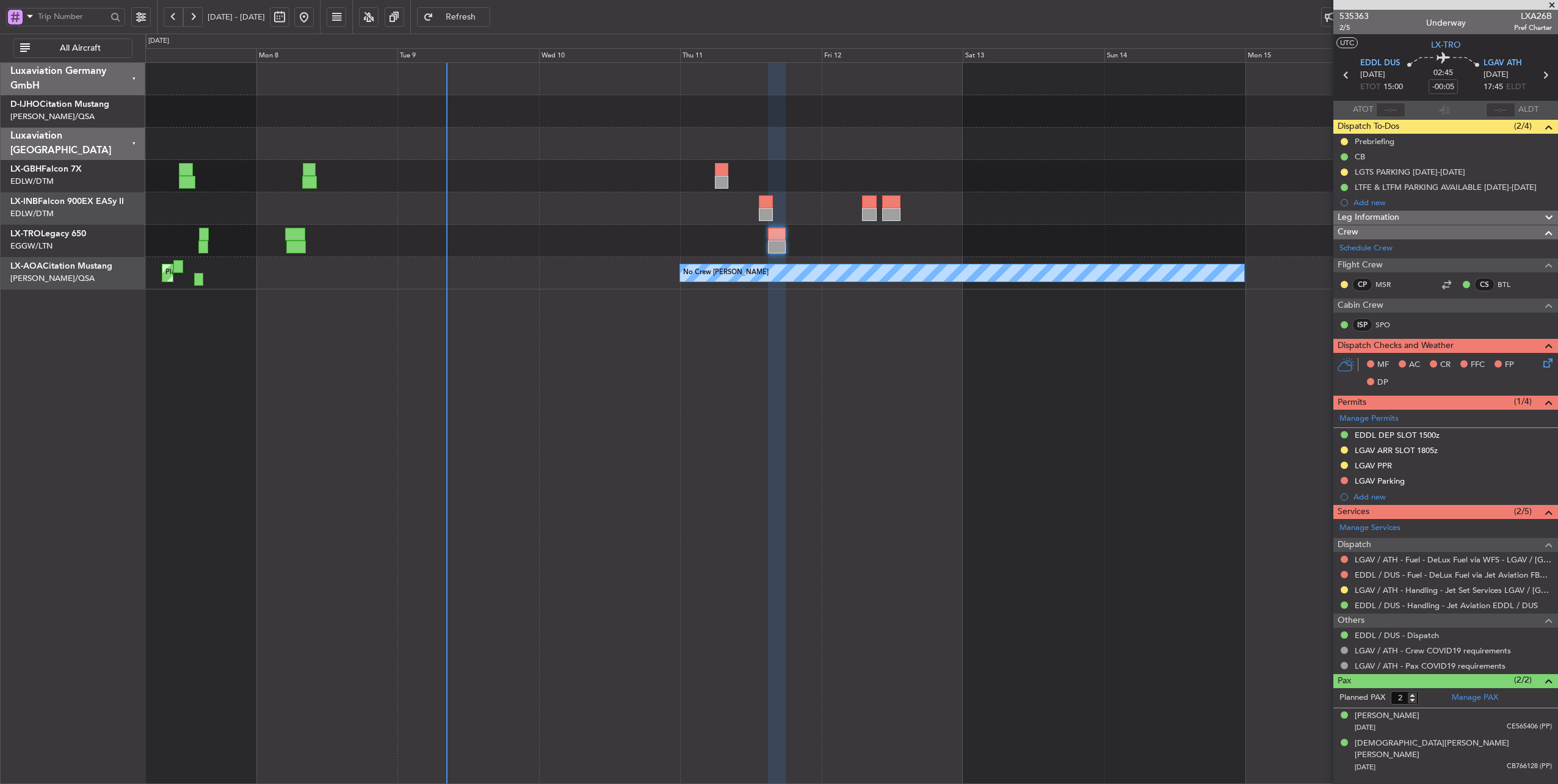
click at [522, 237] on div at bounding box center [851, 241] width 1413 height 32
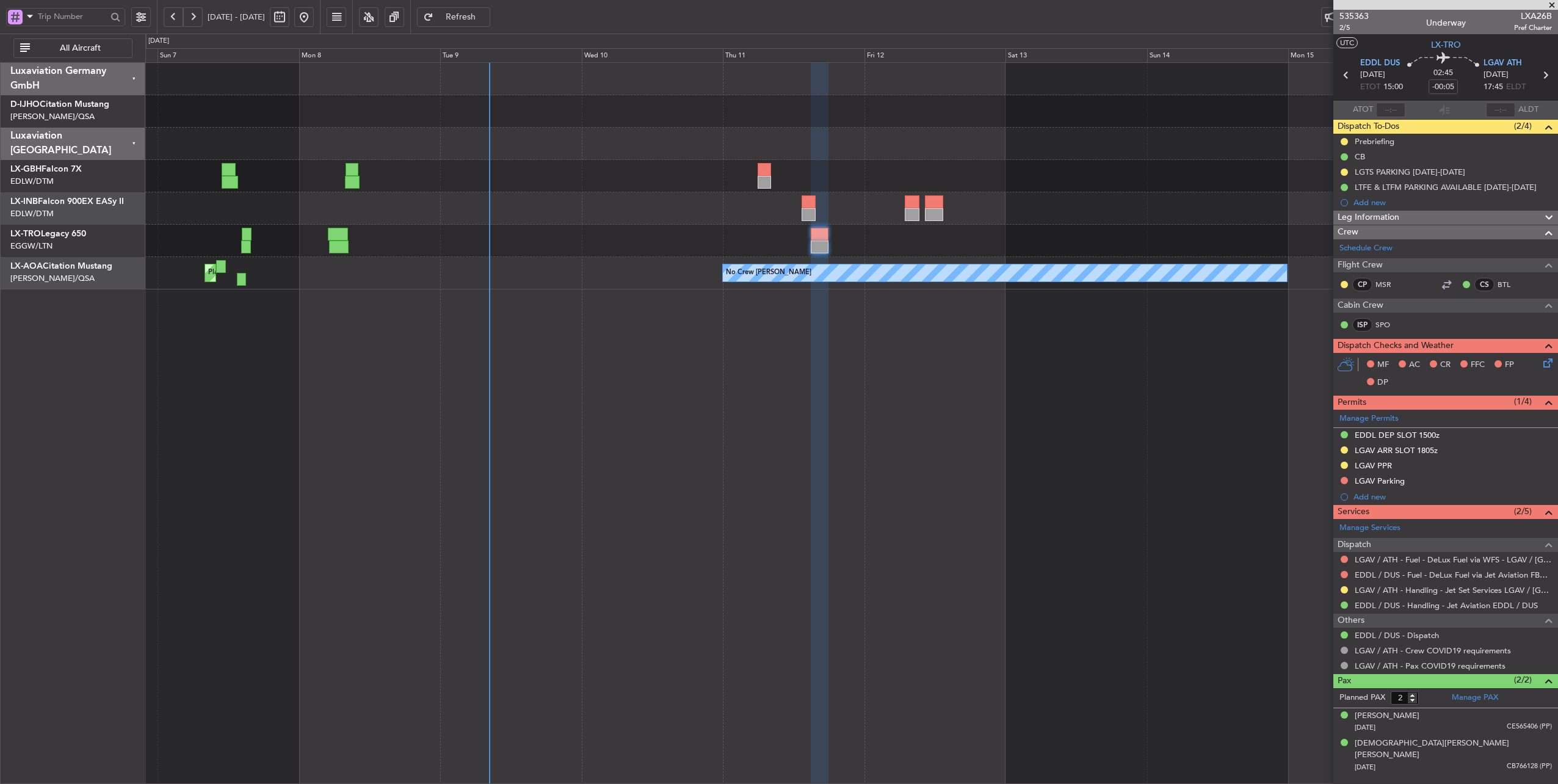
click at [562, 241] on div at bounding box center [851, 241] width 1413 height 32
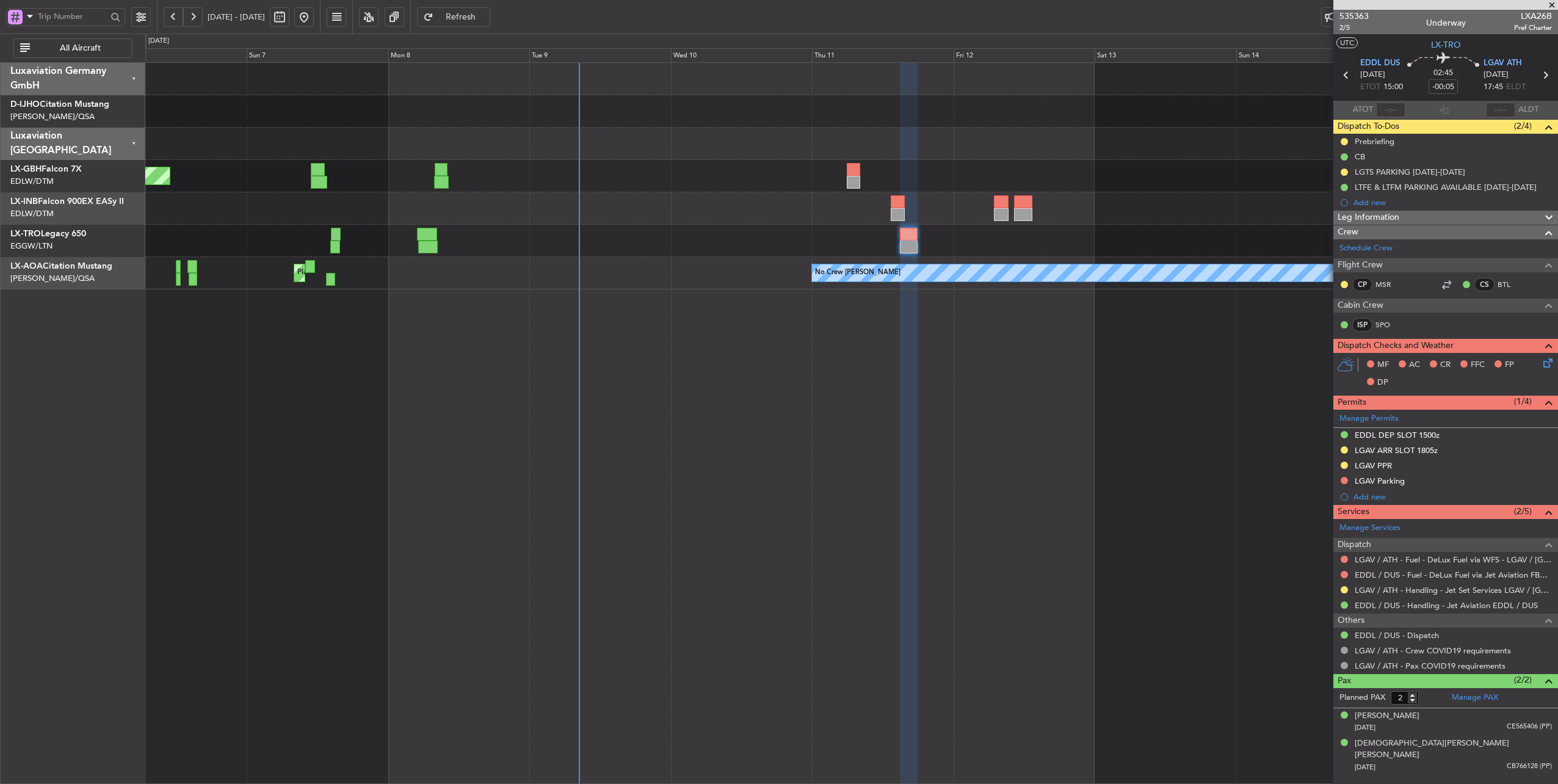
click at [619, 273] on div "No Crew [PERSON_NAME] Planned Maint [GEOGRAPHIC_DATA] ([GEOGRAPHIC_DATA]) No Cr…" at bounding box center [851, 273] width 1413 height 32
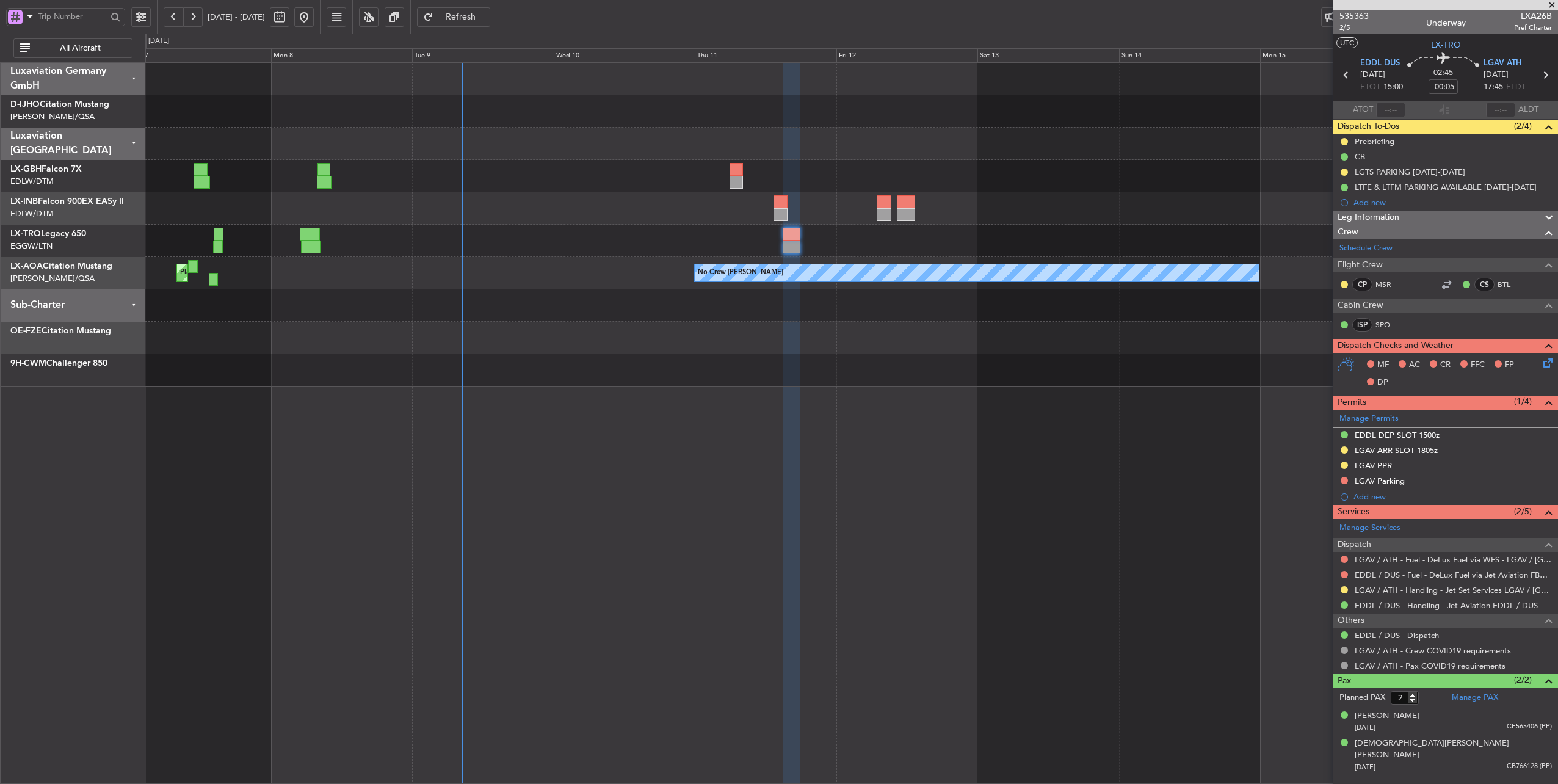
click at [539, 282] on div "No Crew [PERSON_NAME] Planned Maint [GEOGRAPHIC_DATA] ([GEOGRAPHIC_DATA]) No Cr…" at bounding box center [851, 273] width 1413 height 32
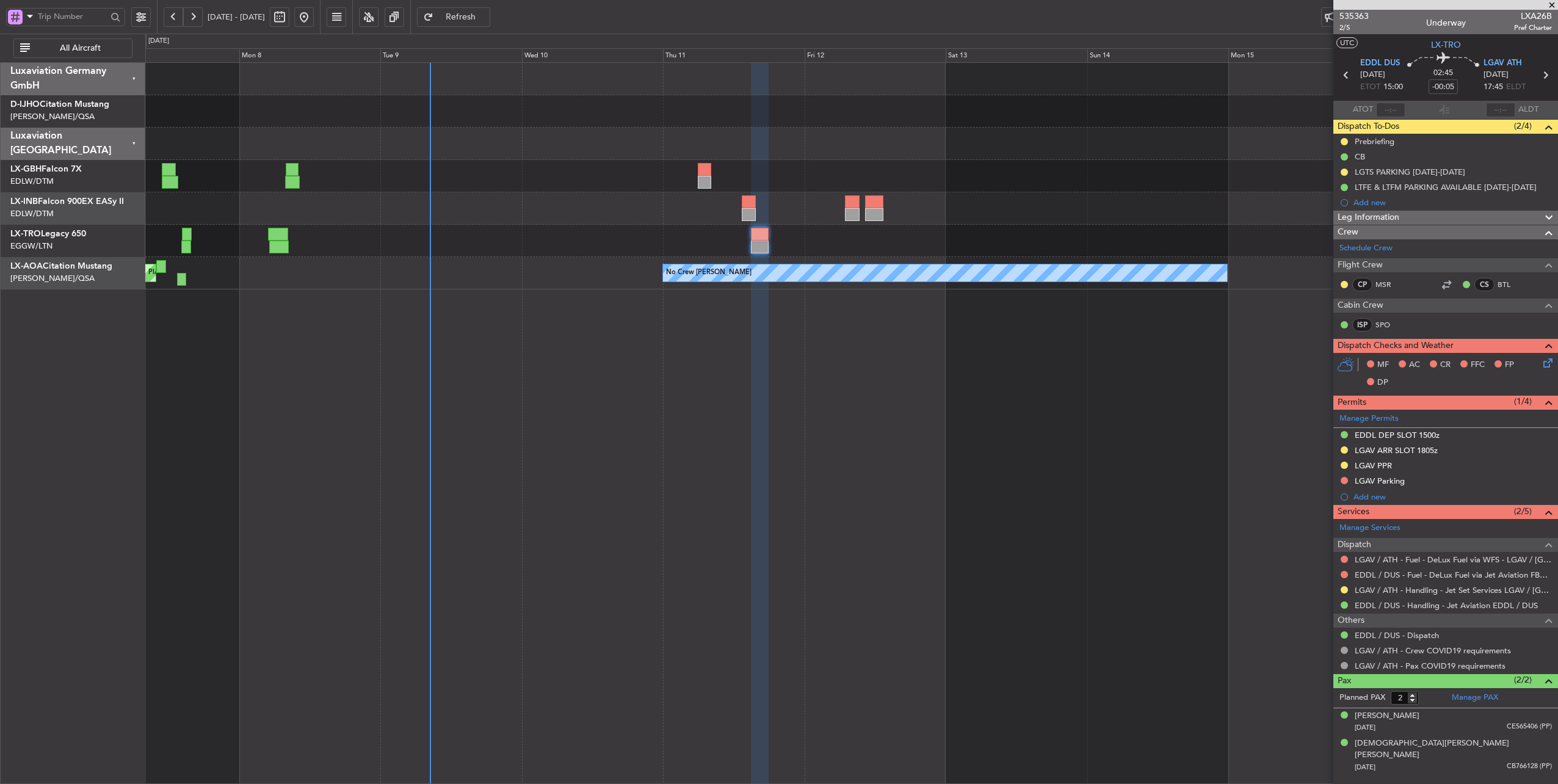
click at [503, 275] on div "No Crew [PERSON_NAME] Planned Maint [GEOGRAPHIC_DATA] ([GEOGRAPHIC_DATA]) No Cr…" at bounding box center [851, 273] width 1413 height 32
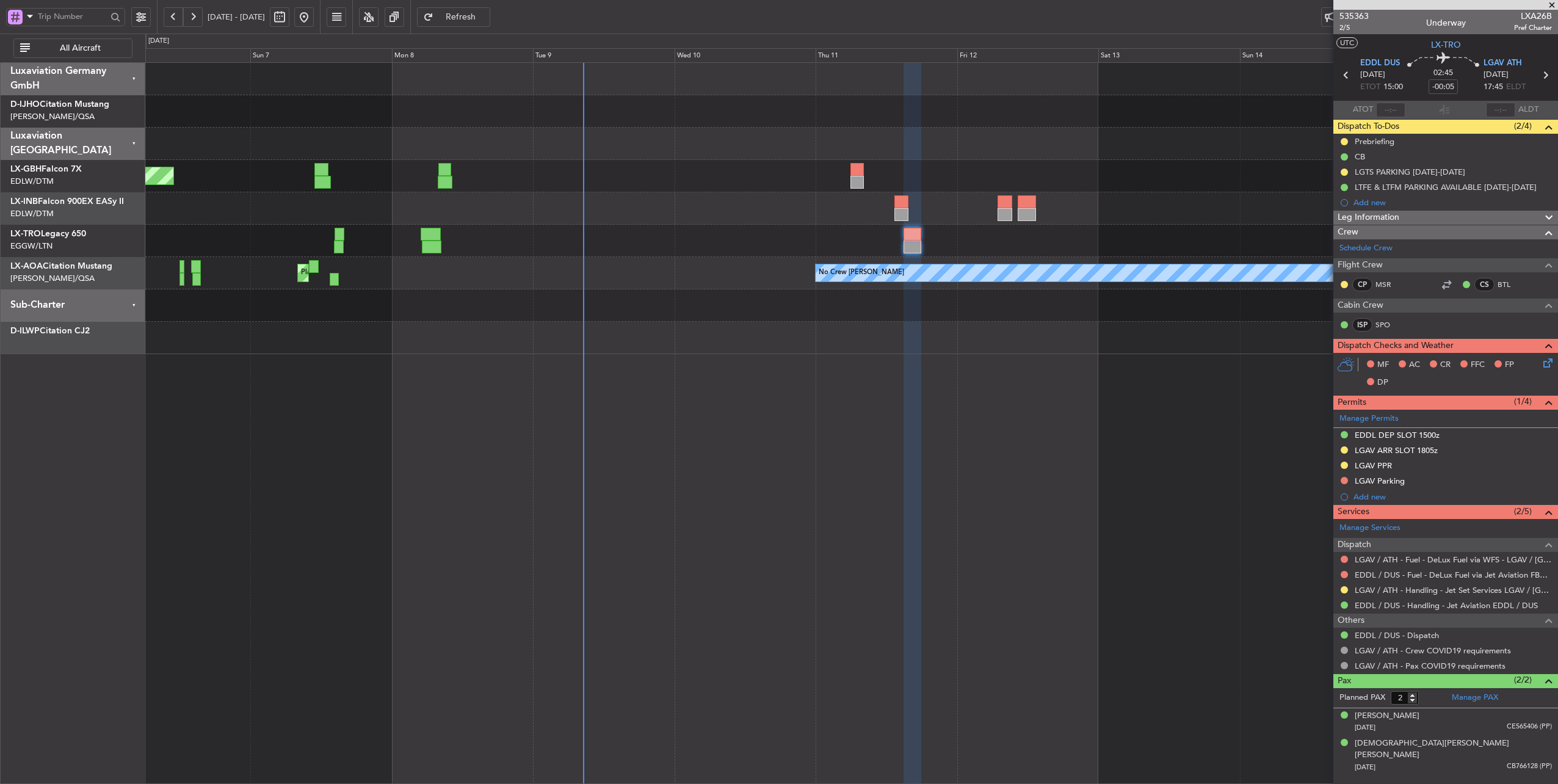
click at [544, 173] on div "Planned Maint [GEOGRAPHIC_DATA] ([GEOGRAPHIC_DATA] Intl) Planned Maint Nurnberg" at bounding box center [851, 176] width 1413 height 32
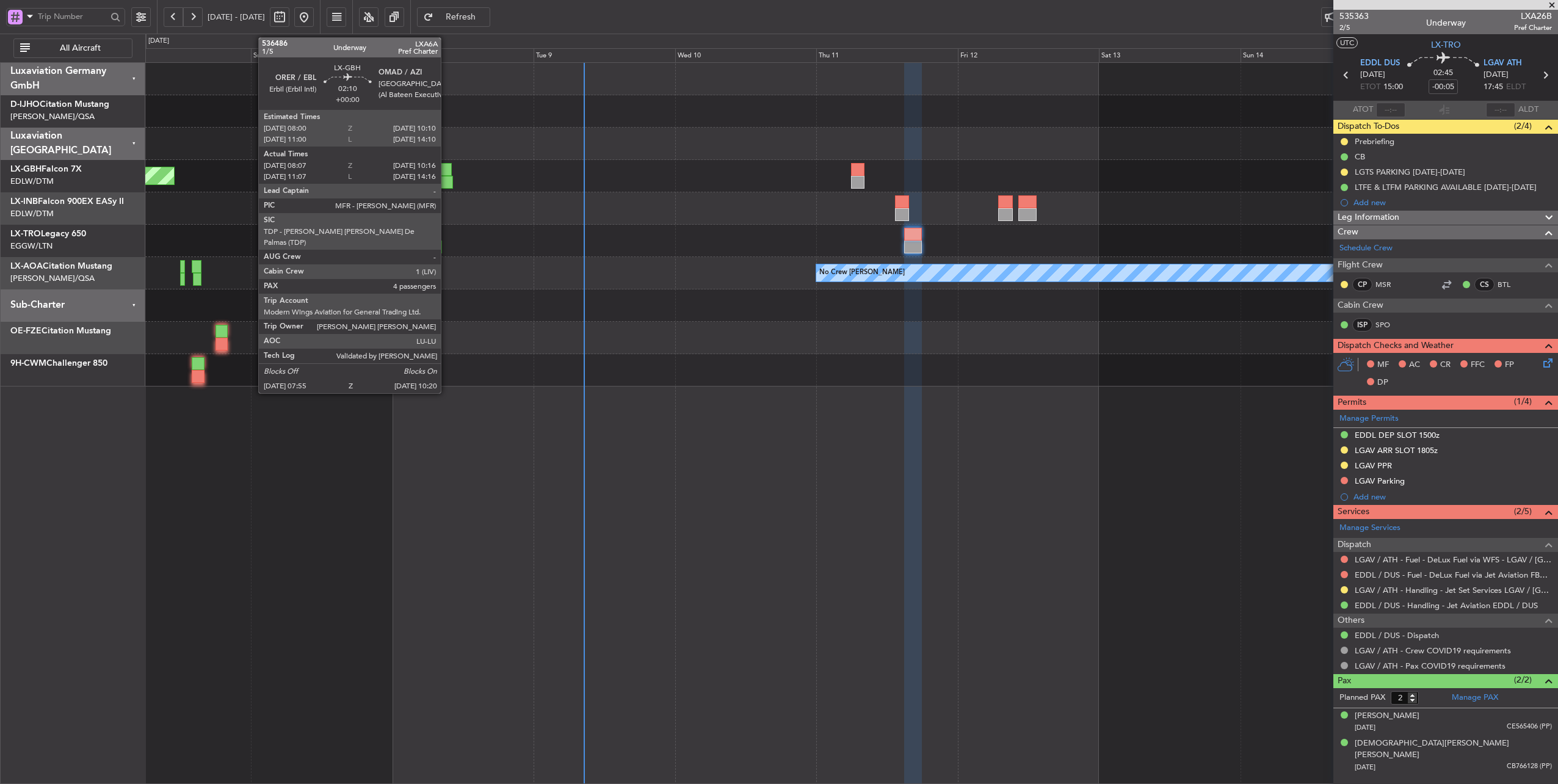
click at [447, 171] on div at bounding box center [445, 169] width 13 height 13
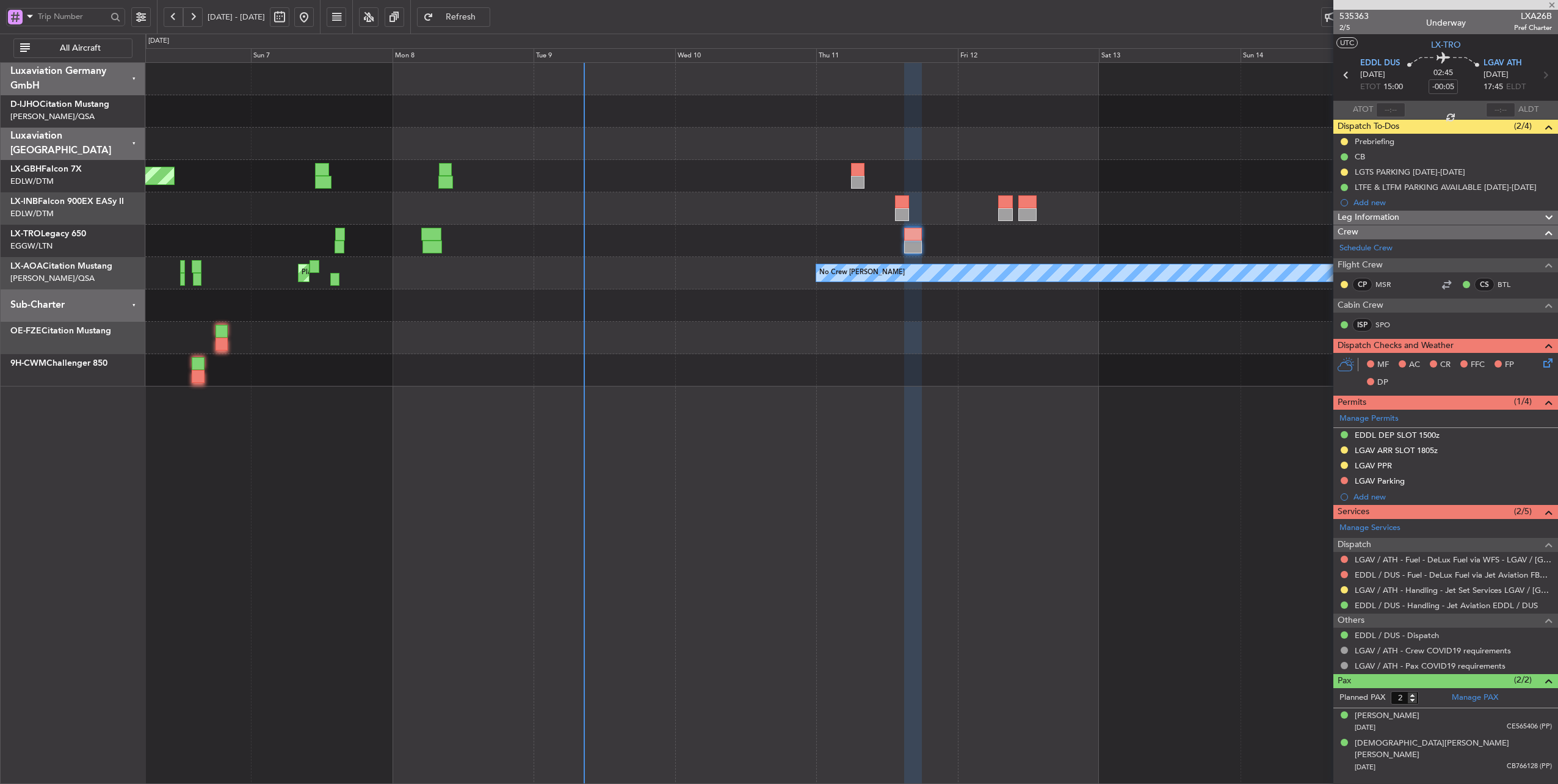
type input "08:07"
type input "10:16"
type input "4"
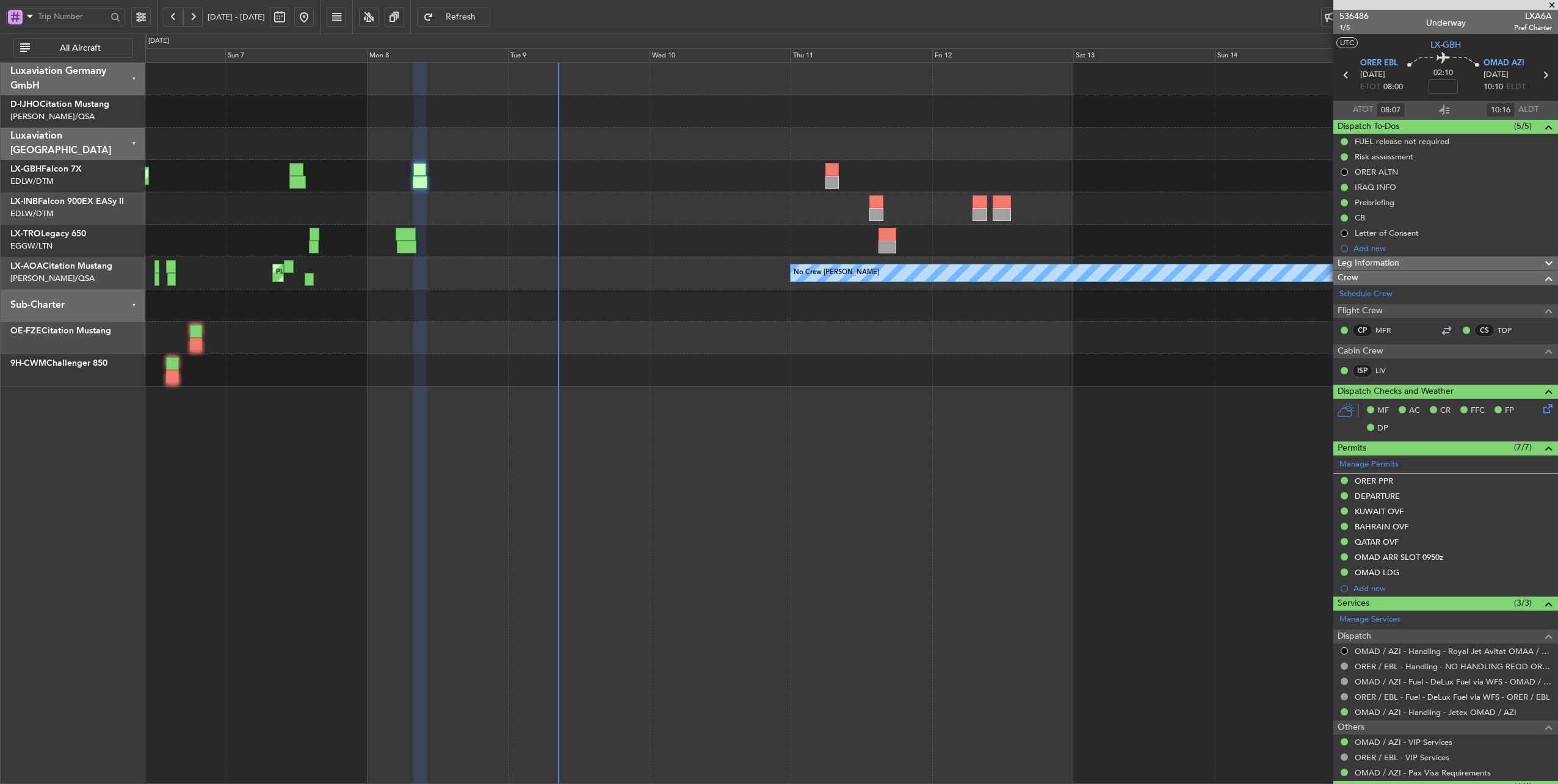
click at [481, 175] on div "Planned Maint [GEOGRAPHIC_DATA] ([GEOGRAPHIC_DATA] Intl) Planned Maint Nurnberg" at bounding box center [851, 176] width 1413 height 32
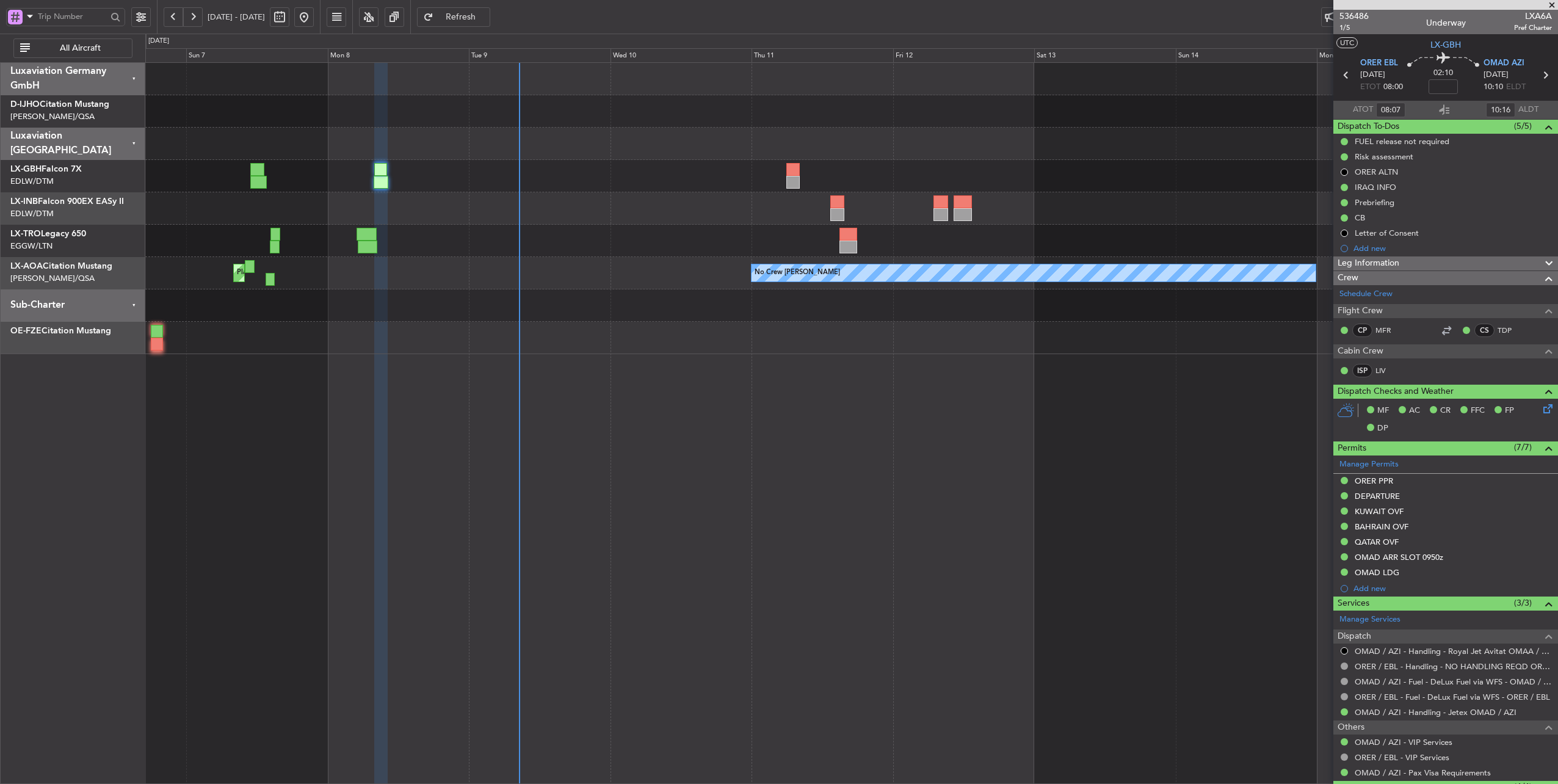
click at [530, 183] on div "Planned Maint Nurnberg Planned Maint [GEOGRAPHIC_DATA] ([GEOGRAPHIC_DATA])" at bounding box center [851, 176] width 1413 height 32
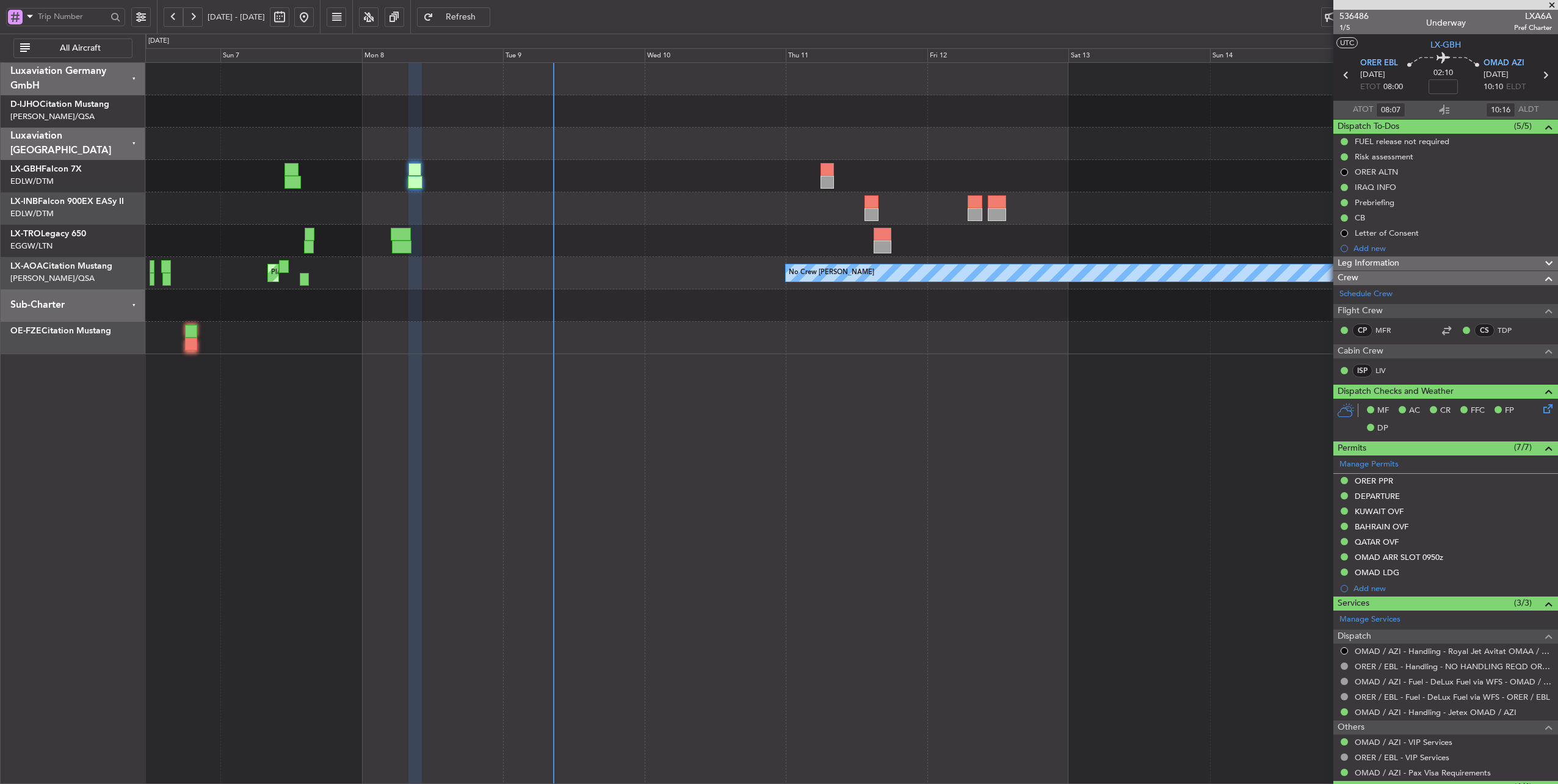
click at [483, 178] on div "Planned Maint Nurnberg Planned Maint [GEOGRAPHIC_DATA] ([GEOGRAPHIC_DATA])" at bounding box center [851, 176] width 1413 height 32
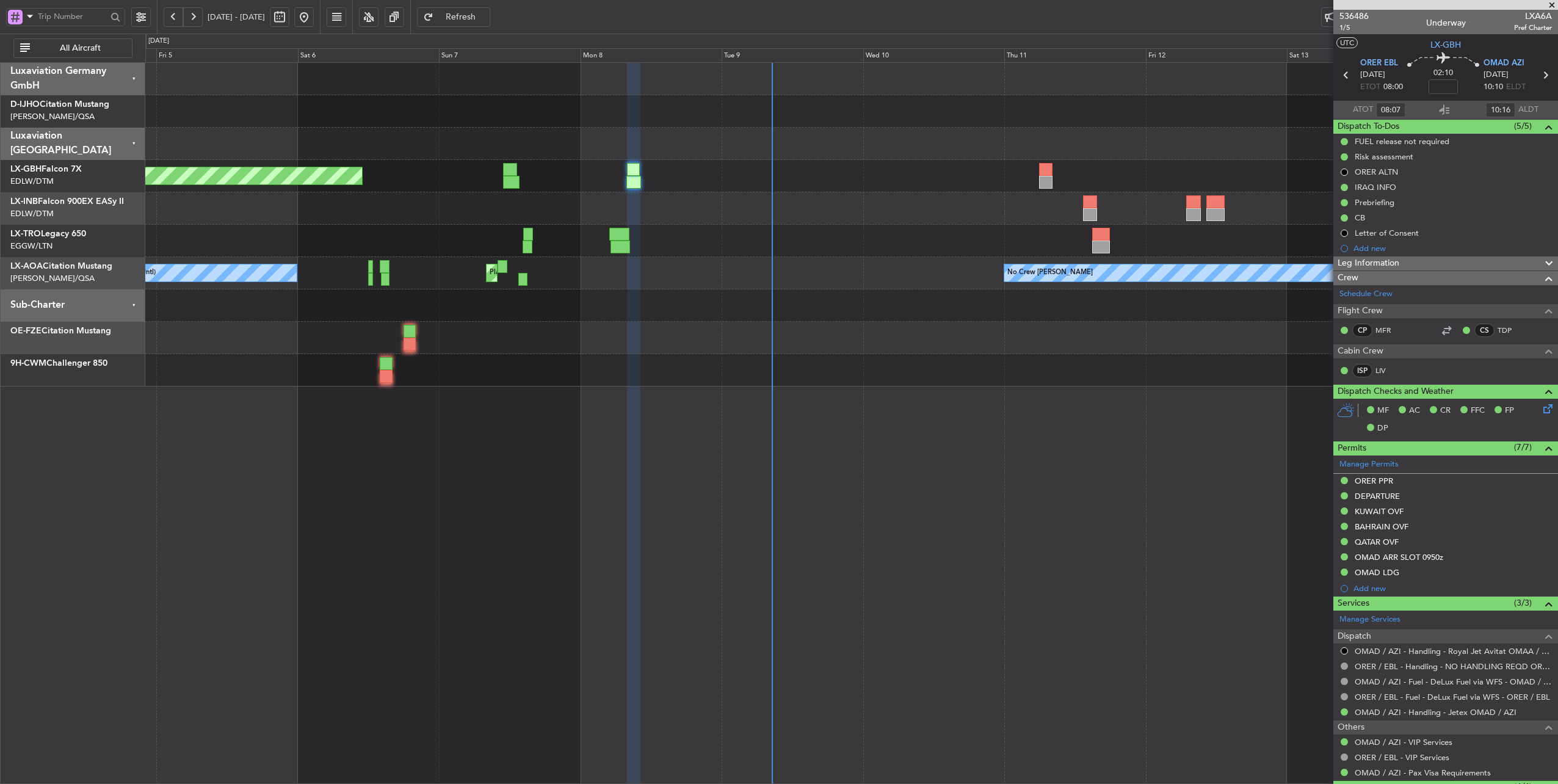
click at [674, 284] on div "Planned Maint [GEOGRAPHIC_DATA] ([GEOGRAPHIC_DATA]) No Crew [PERSON_NAME] No Cr…" at bounding box center [851, 273] width 1413 height 32
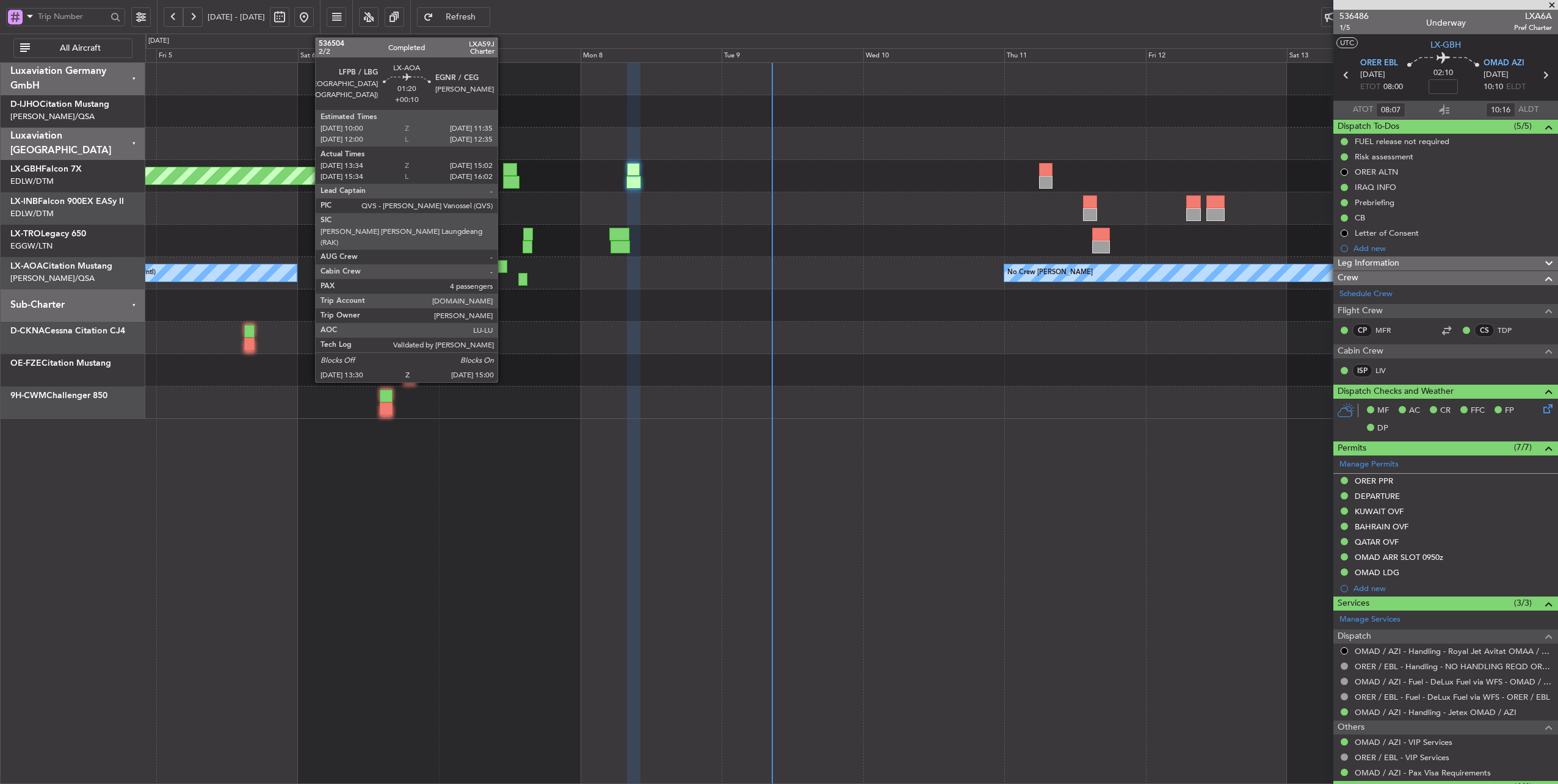
click at [504, 269] on div at bounding box center [502, 266] width 10 height 13
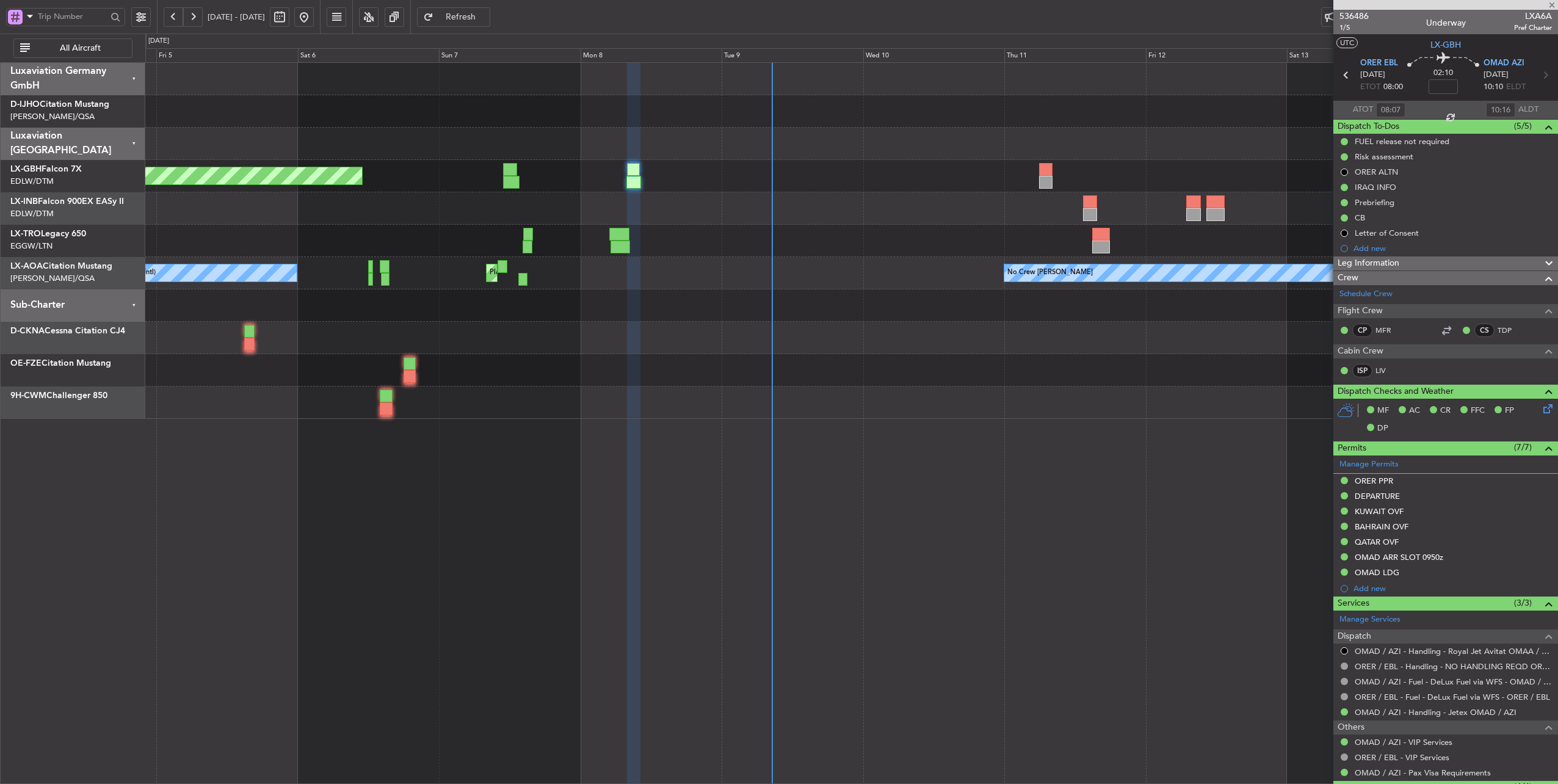
type input "+00:10"
type input "13:44"
type input "14:57"
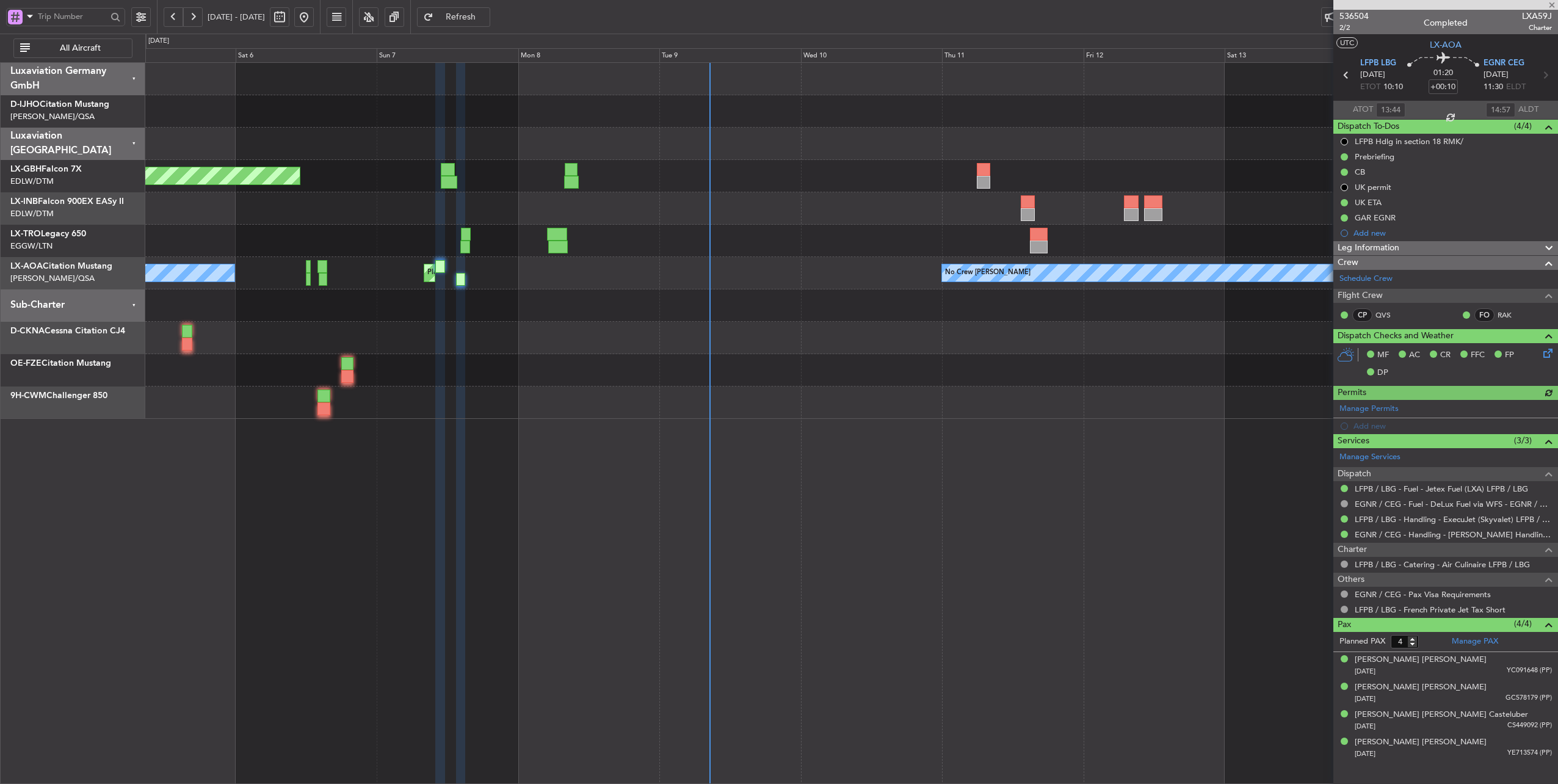
click at [620, 281] on div "Planned Maint [GEOGRAPHIC_DATA] ([GEOGRAPHIC_DATA]) No Crew [PERSON_NAME] No Cr…" at bounding box center [851, 273] width 1413 height 32
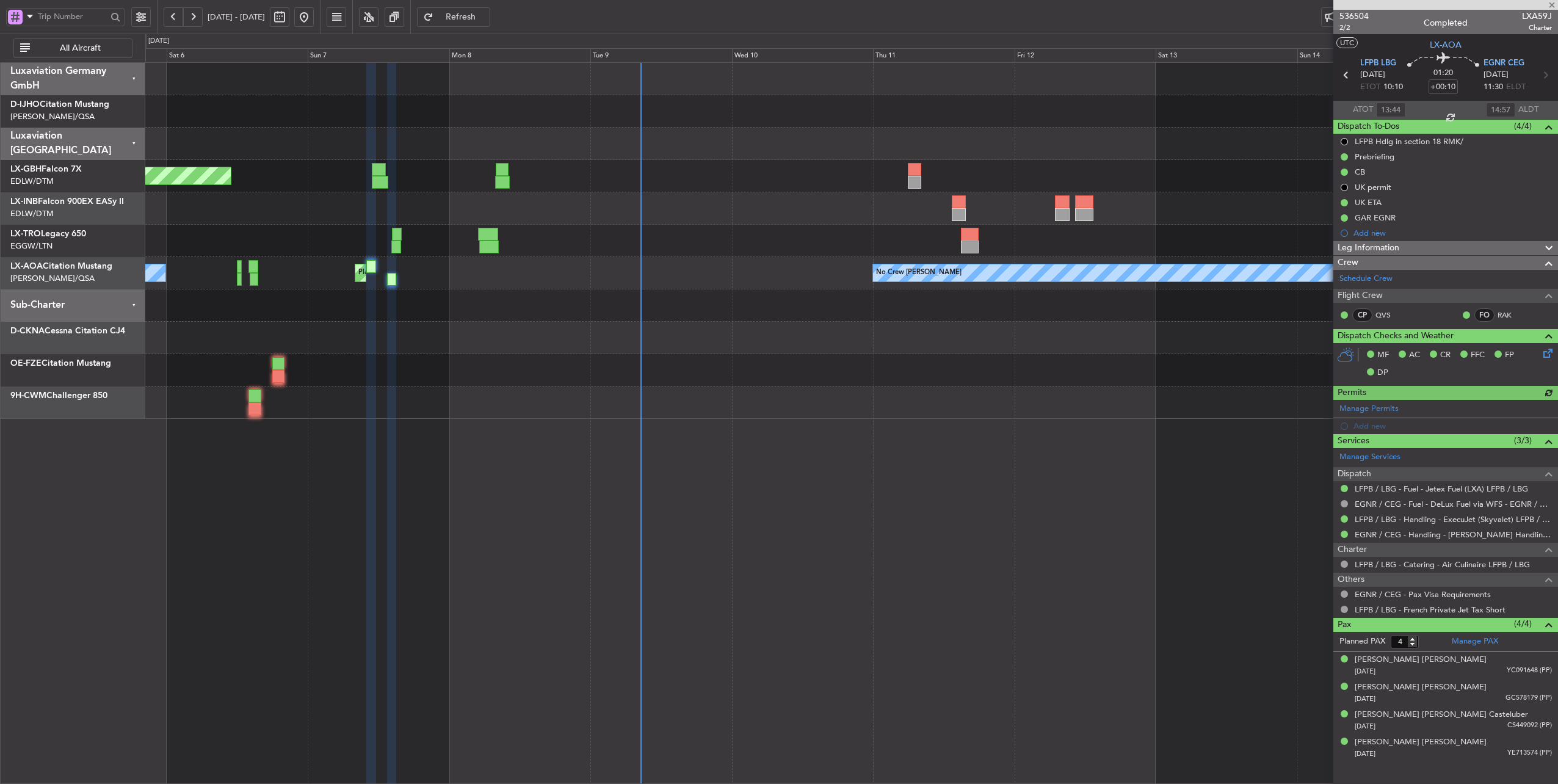
click at [522, 269] on div "Planned Maint [GEOGRAPHIC_DATA] ([GEOGRAPHIC_DATA]) No Crew [PERSON_NAME] No Cr…" at bounding box center [851, 273] width 1413 height 32
